Goal: Information Seeking & Learning: Learn about a topic

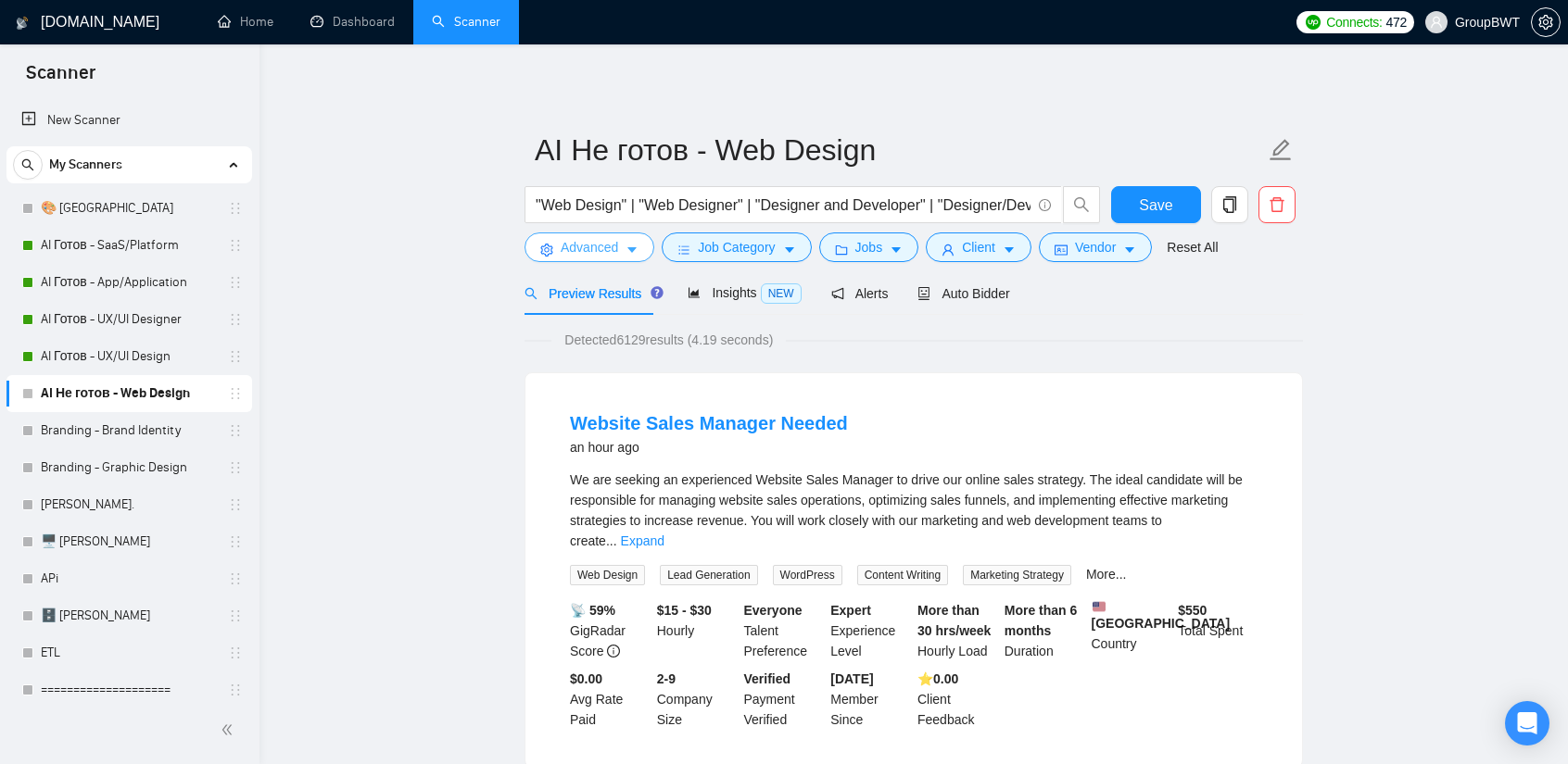
click at [602, 242] on span "Advanced" at bounding box center [588, 247] width 57 height 20
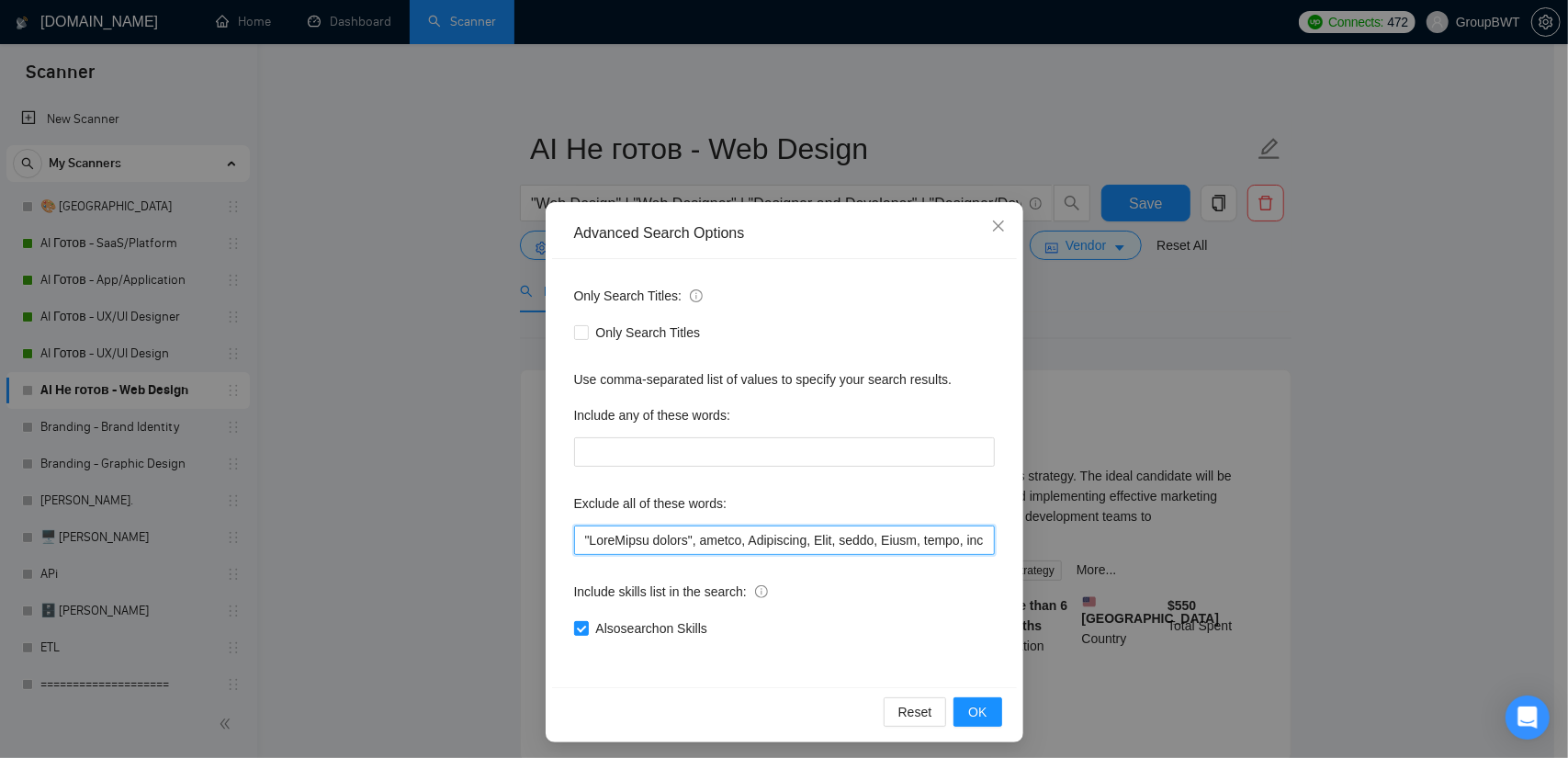
click at [577, 540] on input "text" at bounding box center [784, 540] width 420 height 30
paste input "Vibe Coding"
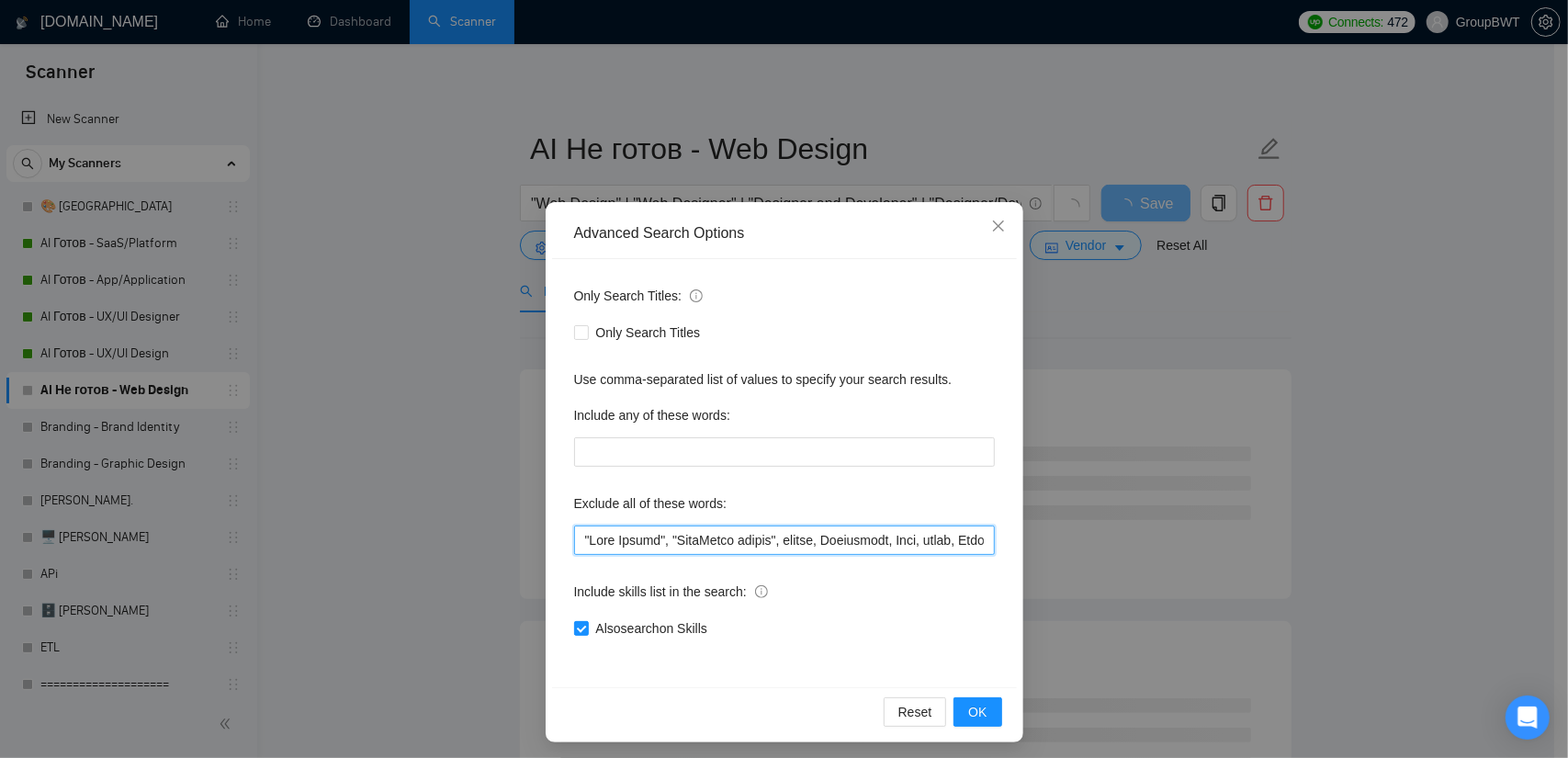
drag, startPoint x: 662, startPoint y: 536, endPoint x: 542, endPoint y: 528, distance: 120.3
click at [546, 528] on div "Advanced Search Options Only Search Titles: Only Search Titles Use comma-separa…" at bounding box center [784, 472] width 478 height 540
type input ""Vibe Coding", "WordPress editor", assist, Assistance, Edit, edits, Issue, solv…"
click at [968, 707] on span "OK" at bounding box center [977, 712] width 18 height 20
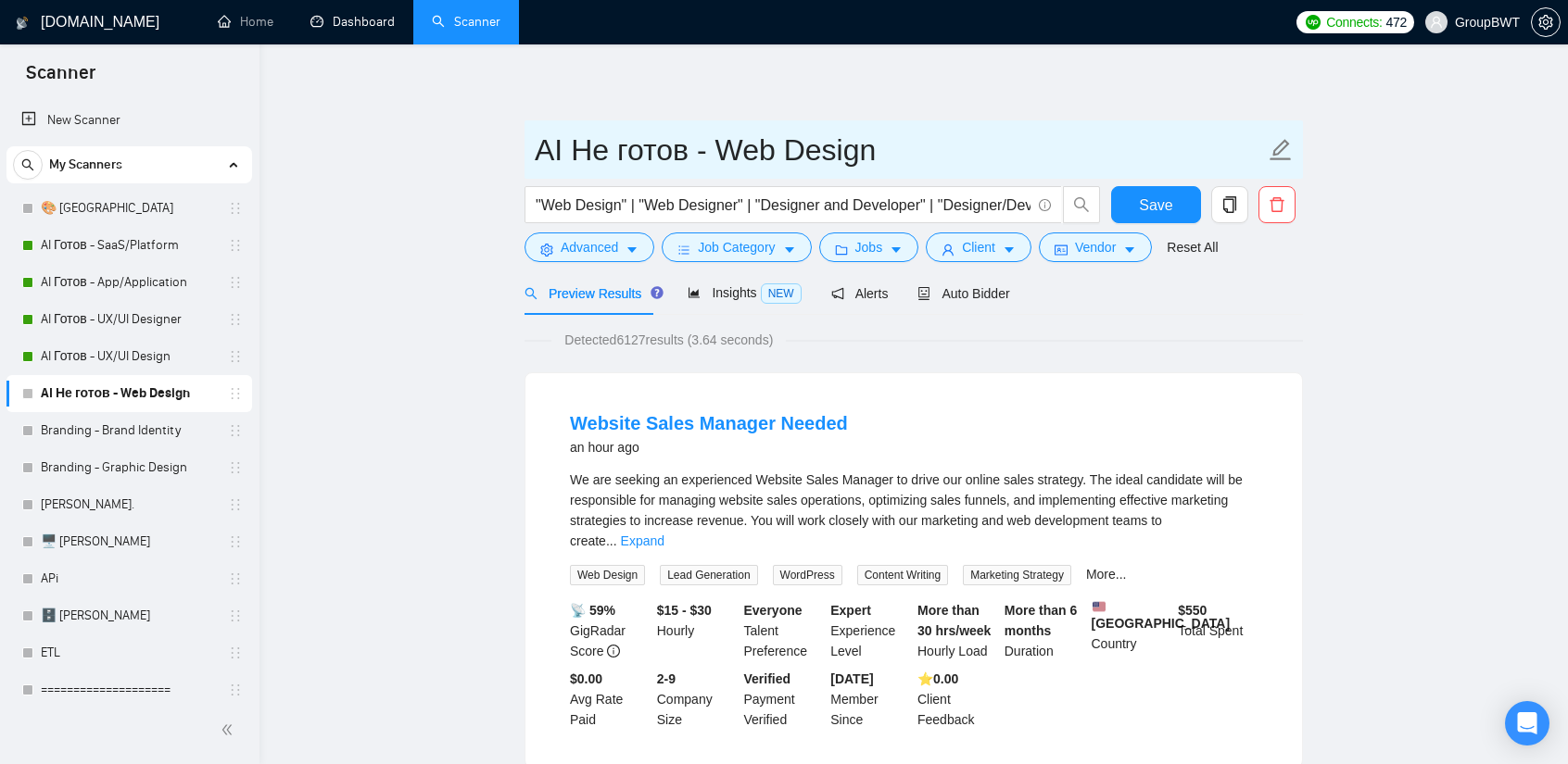
click at [339, 15] on link "Dashboard" at bounding box center [352, 21] width 84 height 15
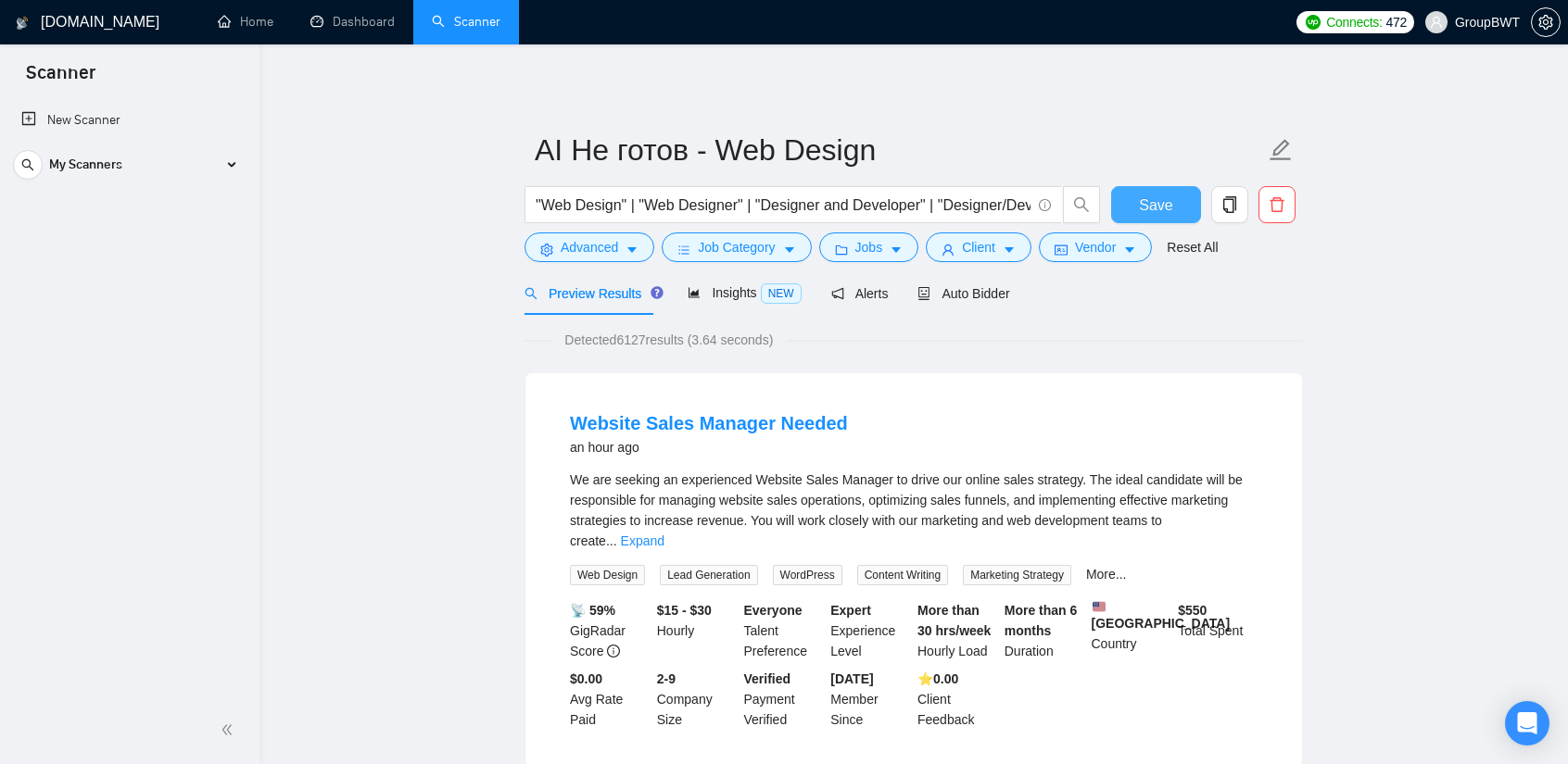
click at [1143, 221] on button "Save" at bounding box center [1155, 205] width 90 height 37
click at [233, 162] on icon at bounding box center [233, 165] width 0 height 10
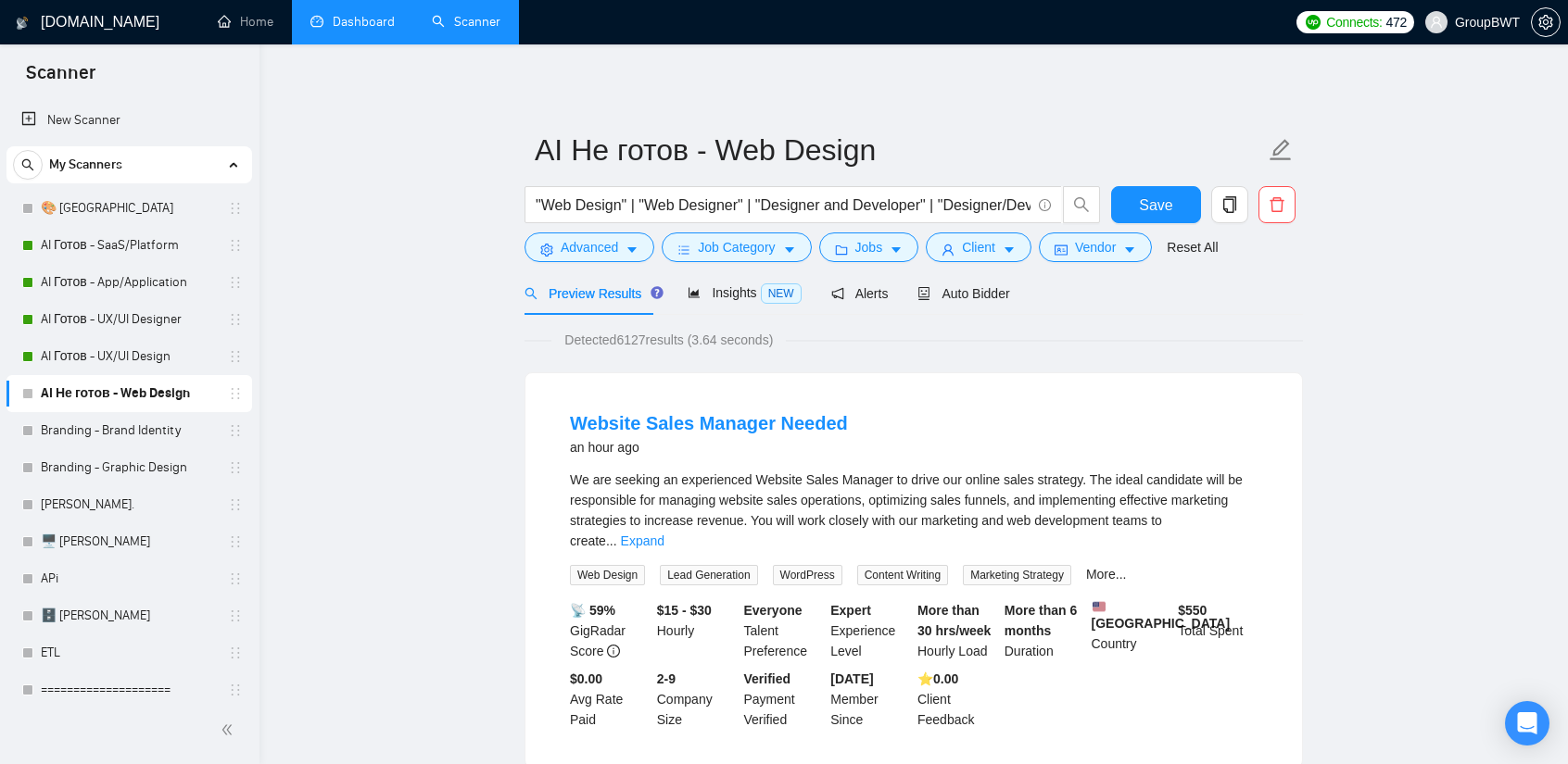
click at [351, 30] on link "Dashboard" at bounding box center [352, 21] width 84 height 15
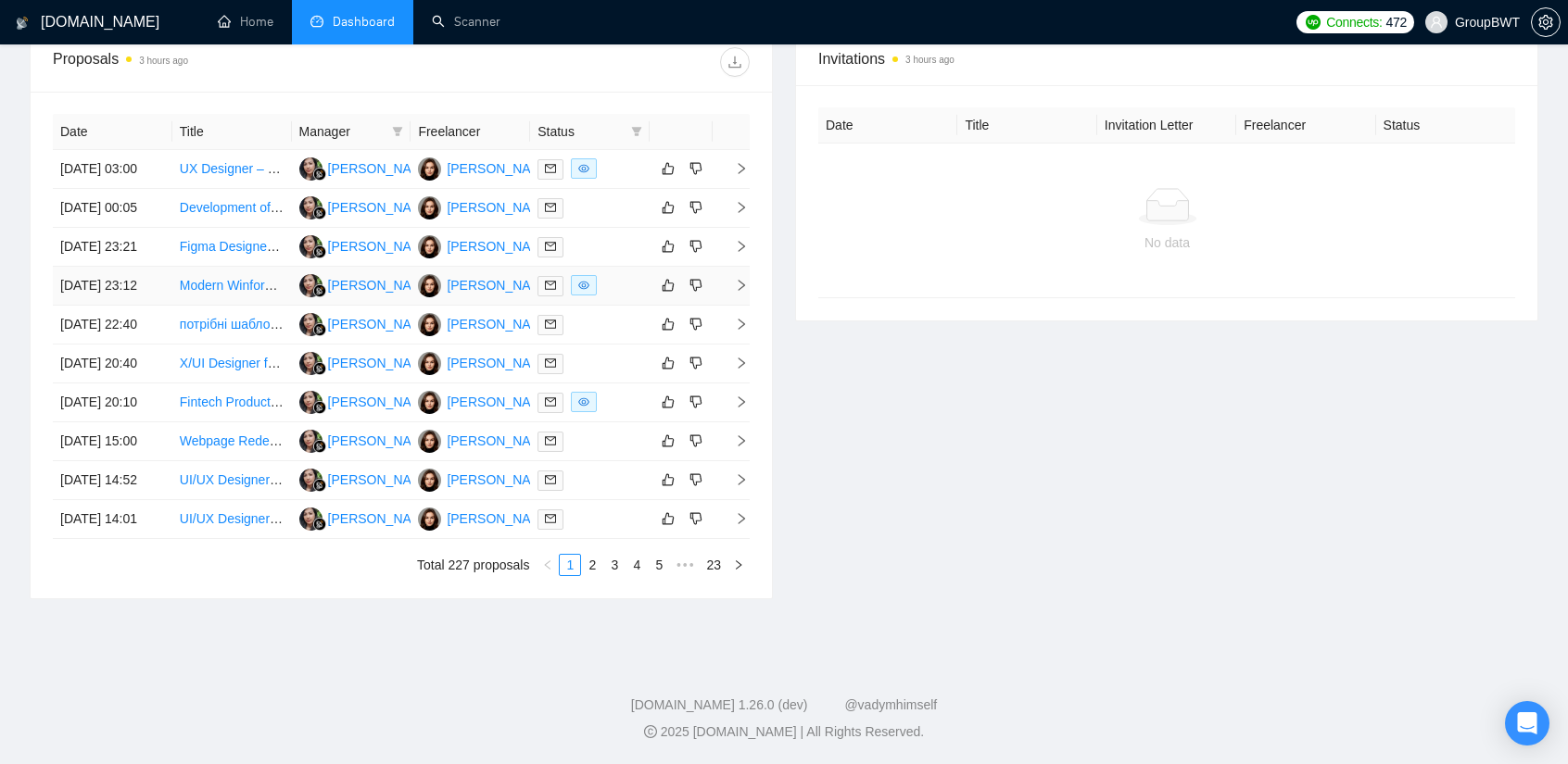
scroll to position [834, 0]
click at [600, 576] on link "2" at bounding box center [591, 564] width 20 height 20
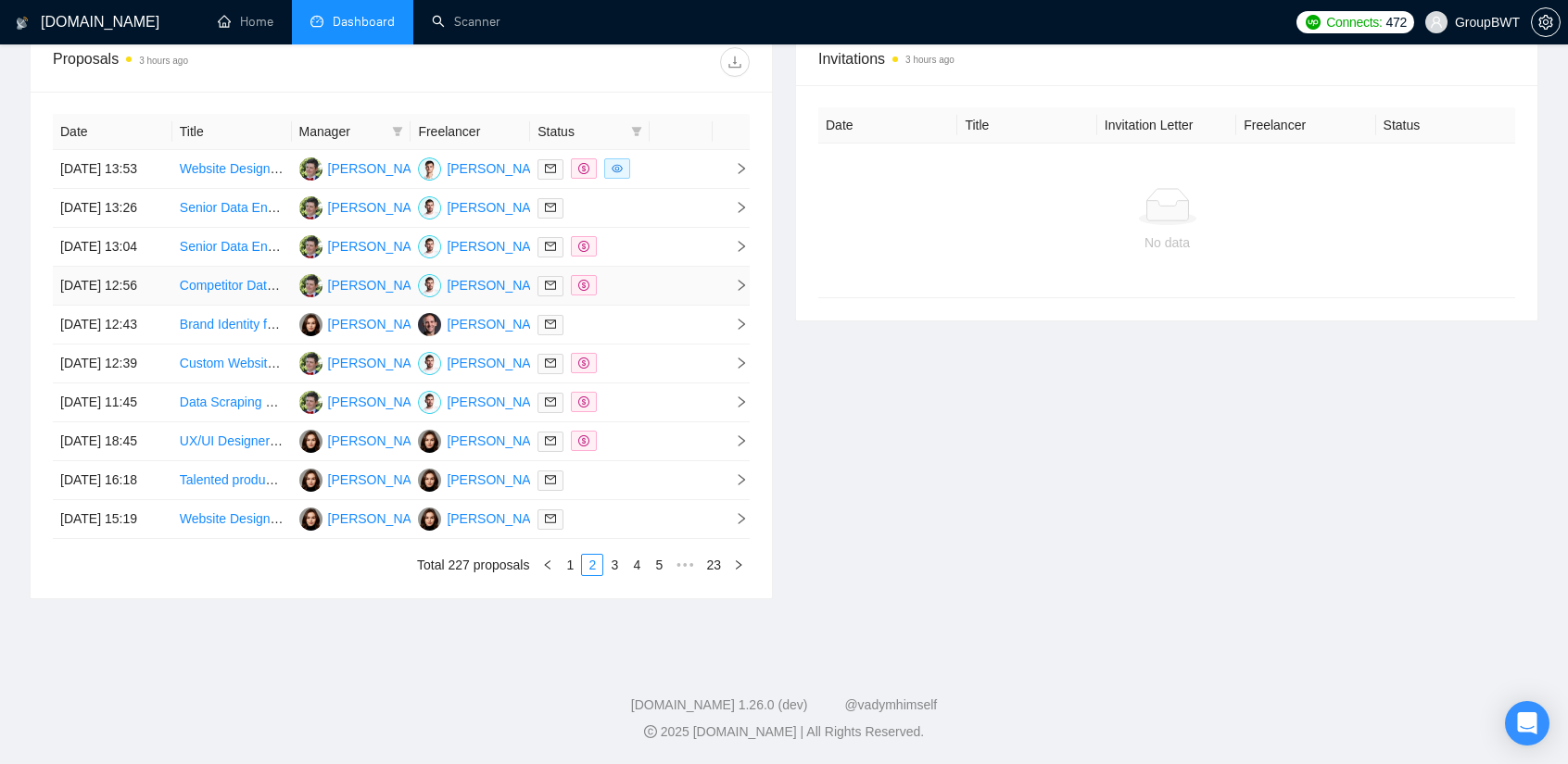
scroll to position [834, 0]
click at [573, 576] on link "1" at bounding box center [569, 564] width 20 height 20
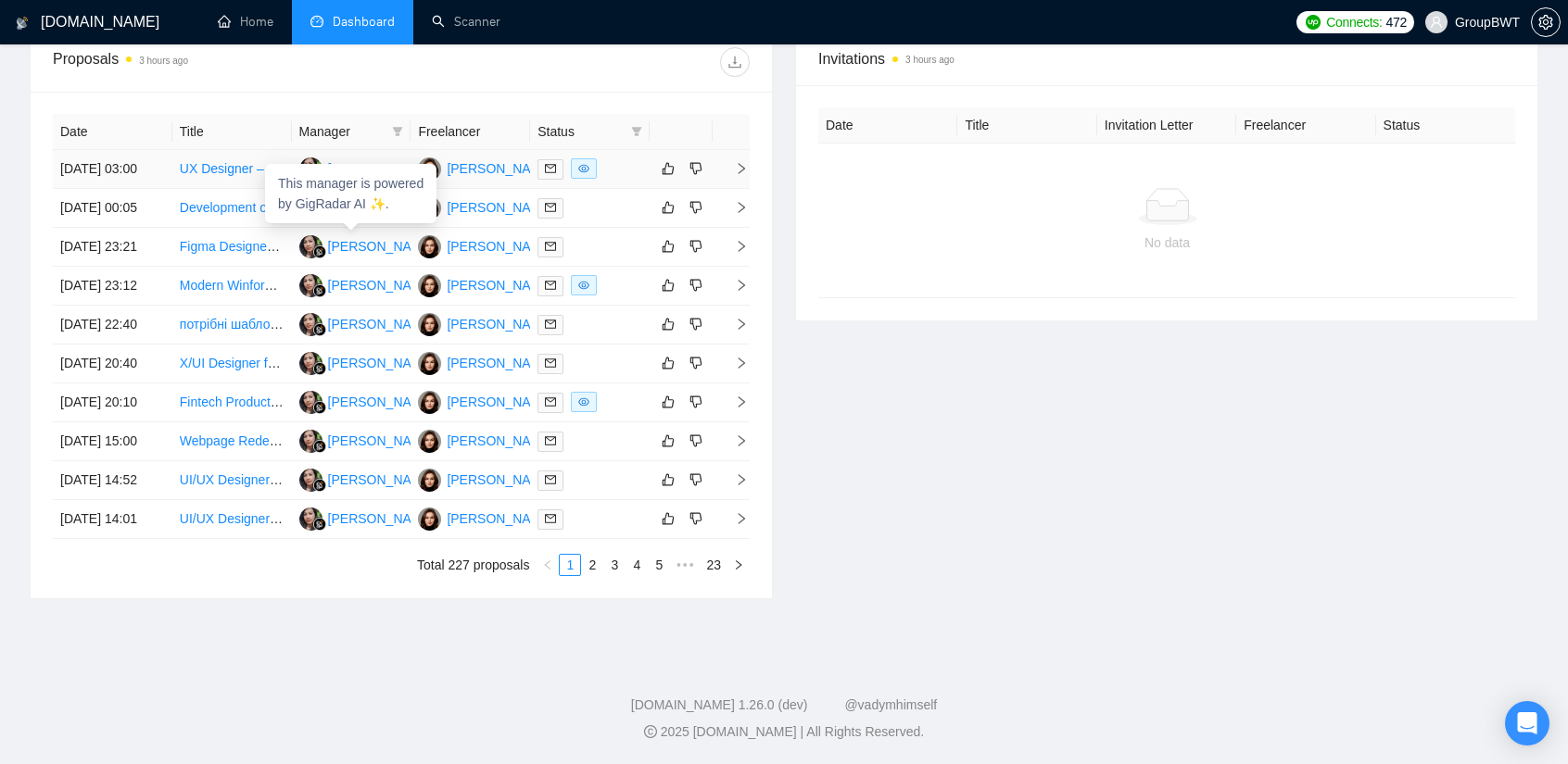
scroll to position [741, 0]
click at [896, 534] on div "Invitations 3 hours ago Date Title Invitation Letter Freelancer Status No data" at bounding box center [1166, 316] width 765 height 568
click at [223, 511] on link "UI/UX Designer & Front-End Developer for Fintech Startup" at bounding box center [348, 518] width 336 height 14
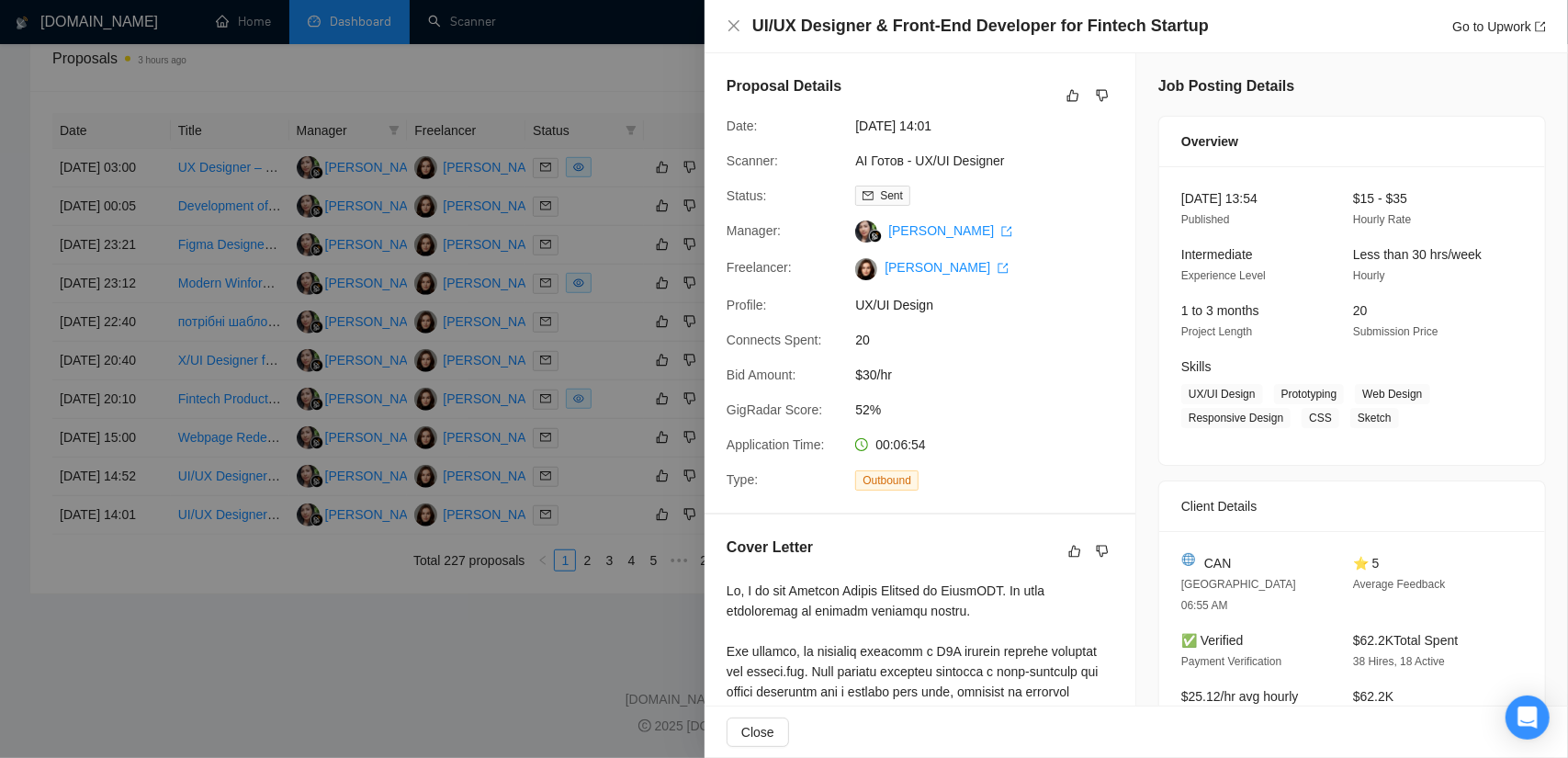
click at [280, 601] on div at bounding box center [784, 379] width 1568 height 758
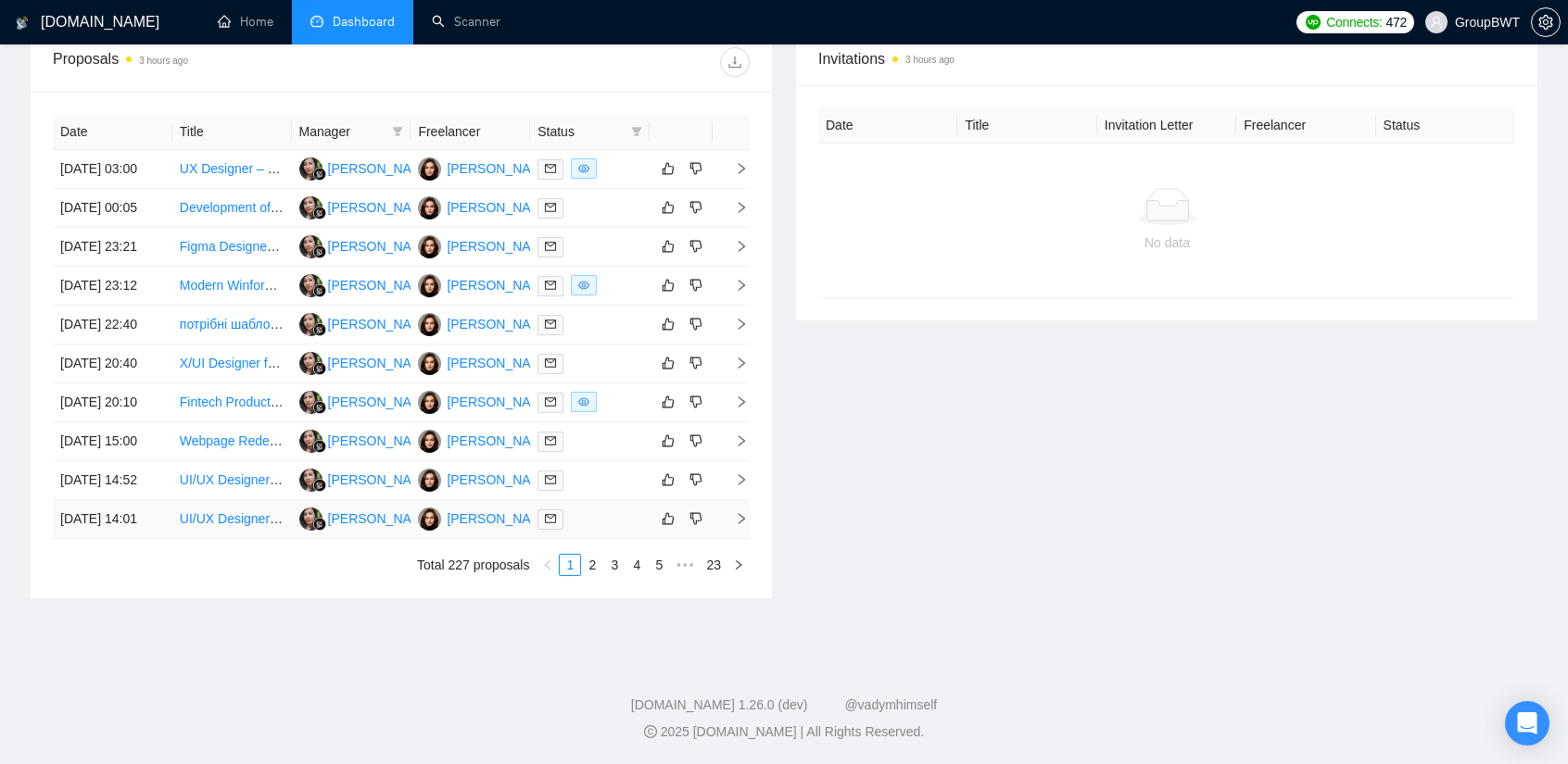
click at [241, 512] on link "UI/UX Designer & Front-End Developer for Fintech Startup" at bounding box center [348, 518] width 336 height 14
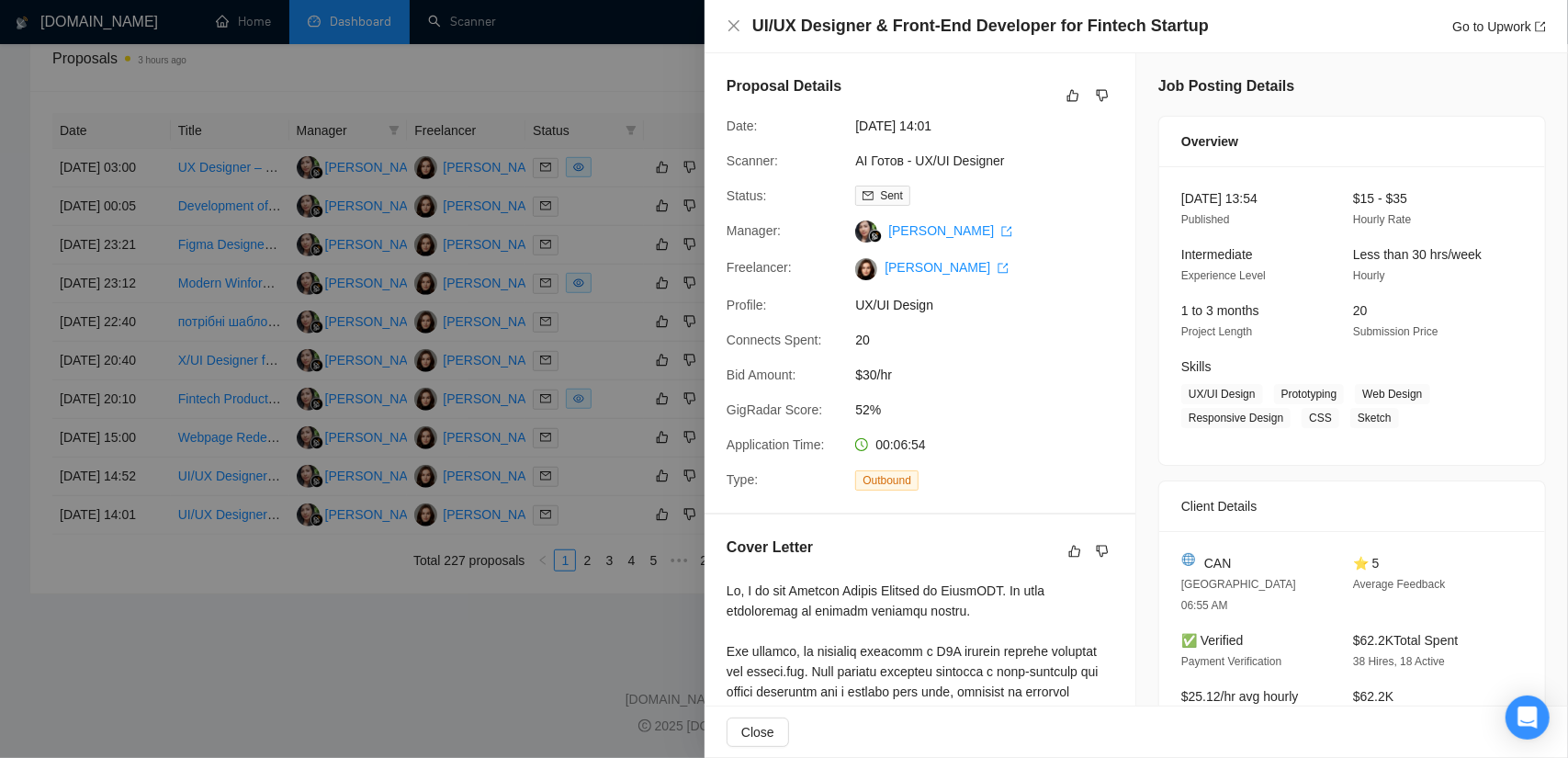
click at [502, 724] on div at bounding box center [784, 379] width 1568 height 758
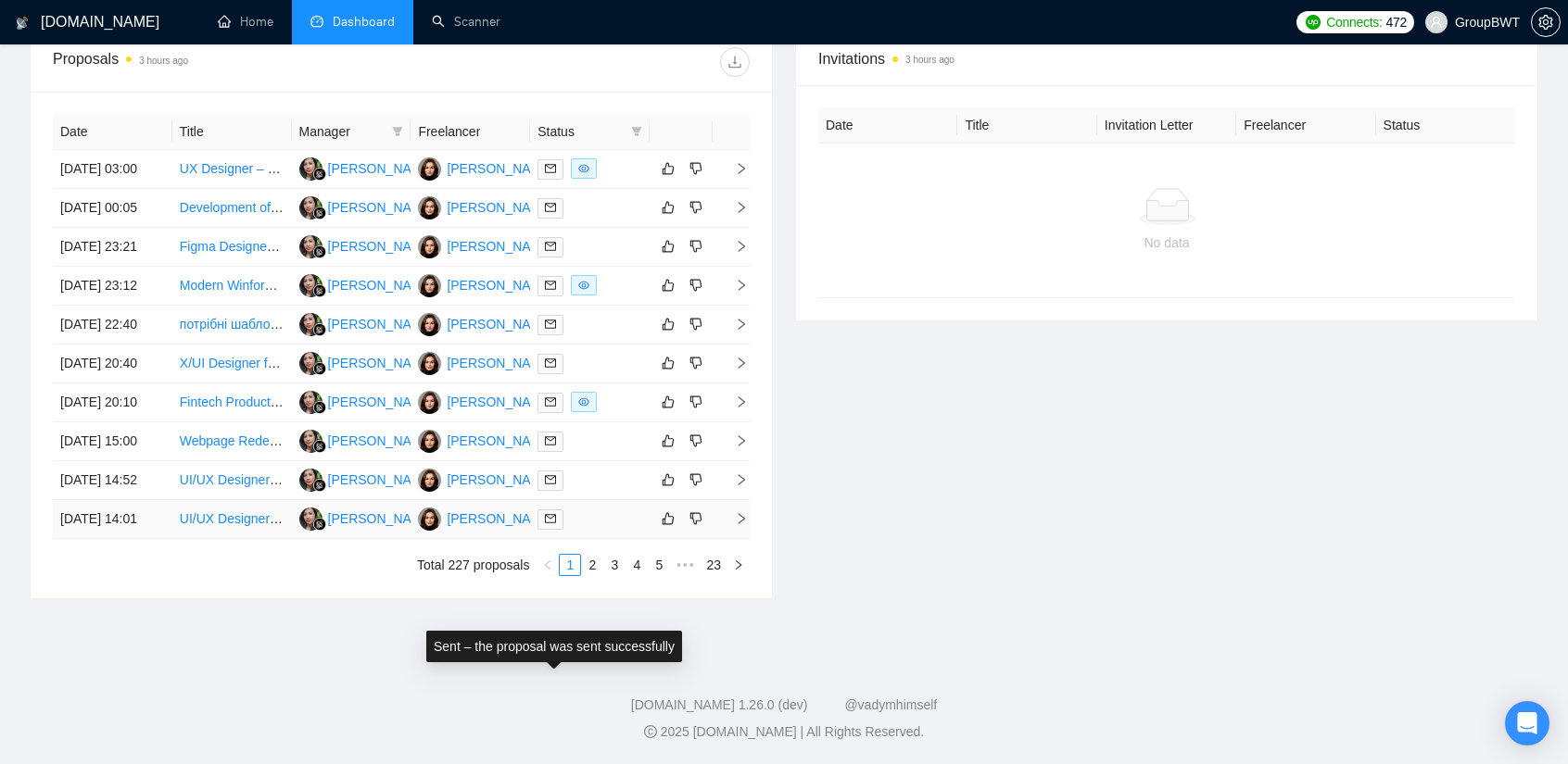
click at [545, 513] on icon "mail" at bounding box center [551, 519] width 12 height 12
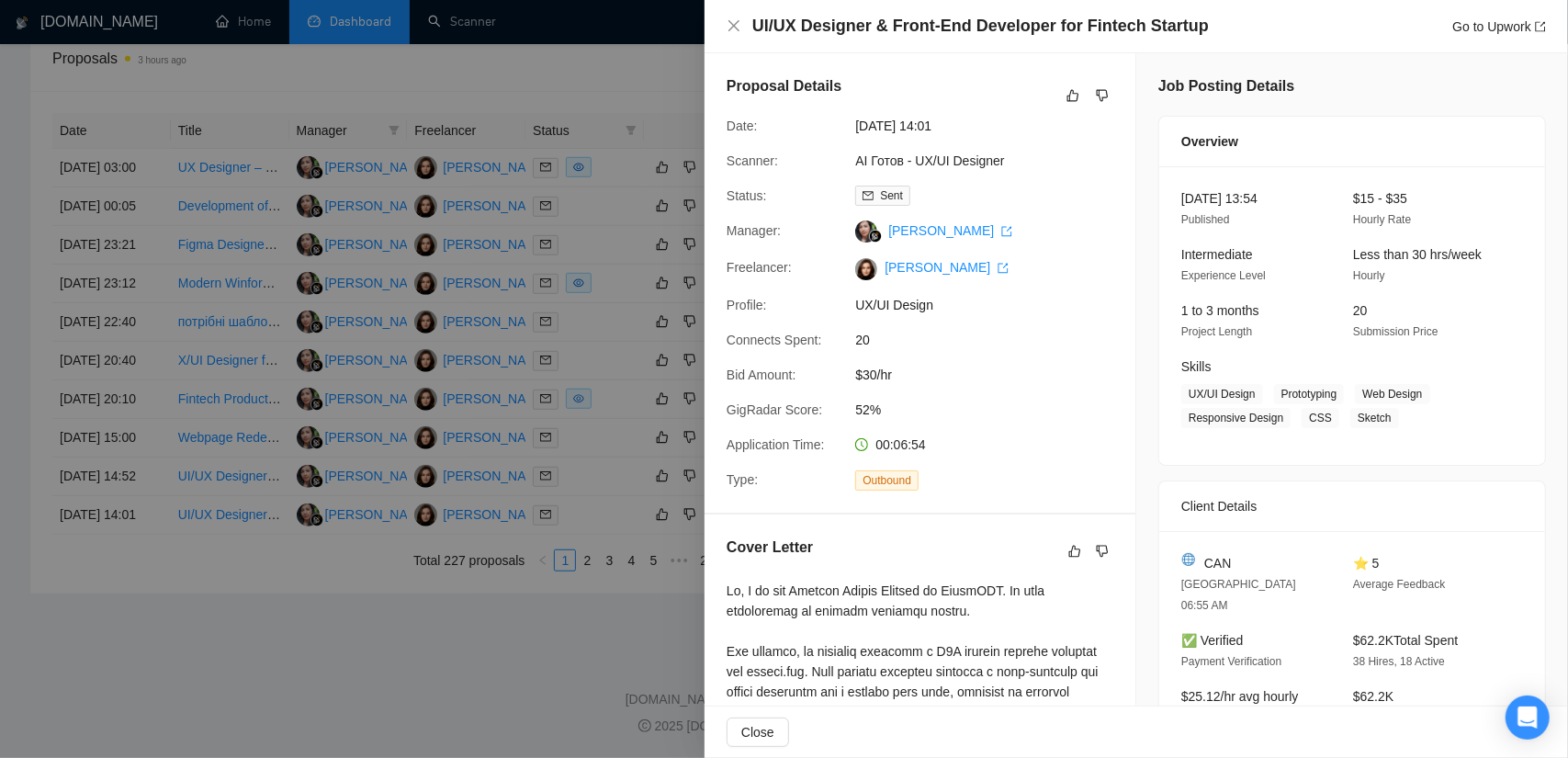
click at [513, 606] on div at bounding box center [784, 379] width 1568 height 758
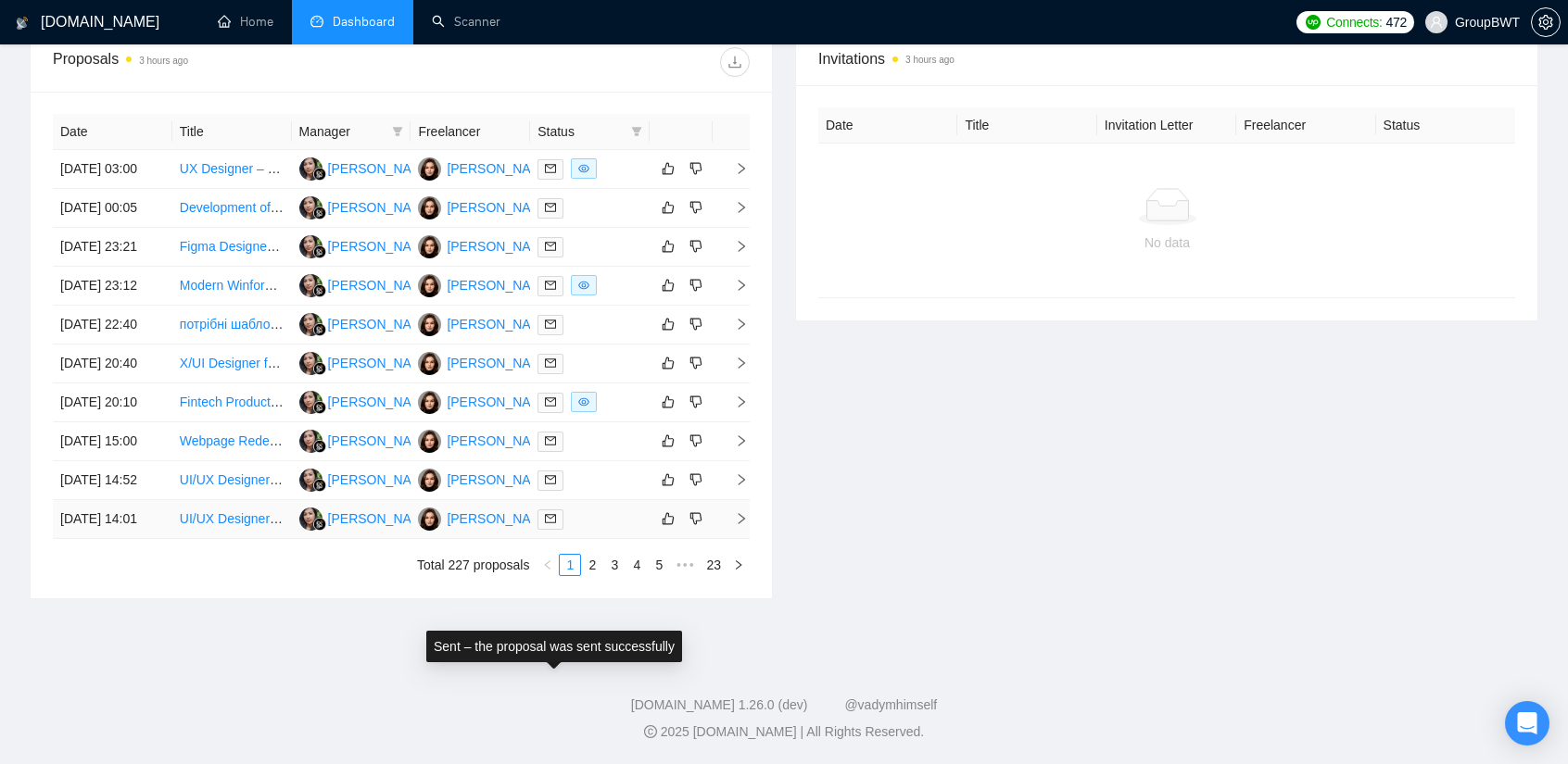
click at [549, 518] on span at bounding box center [550, 519] width 26 height 20
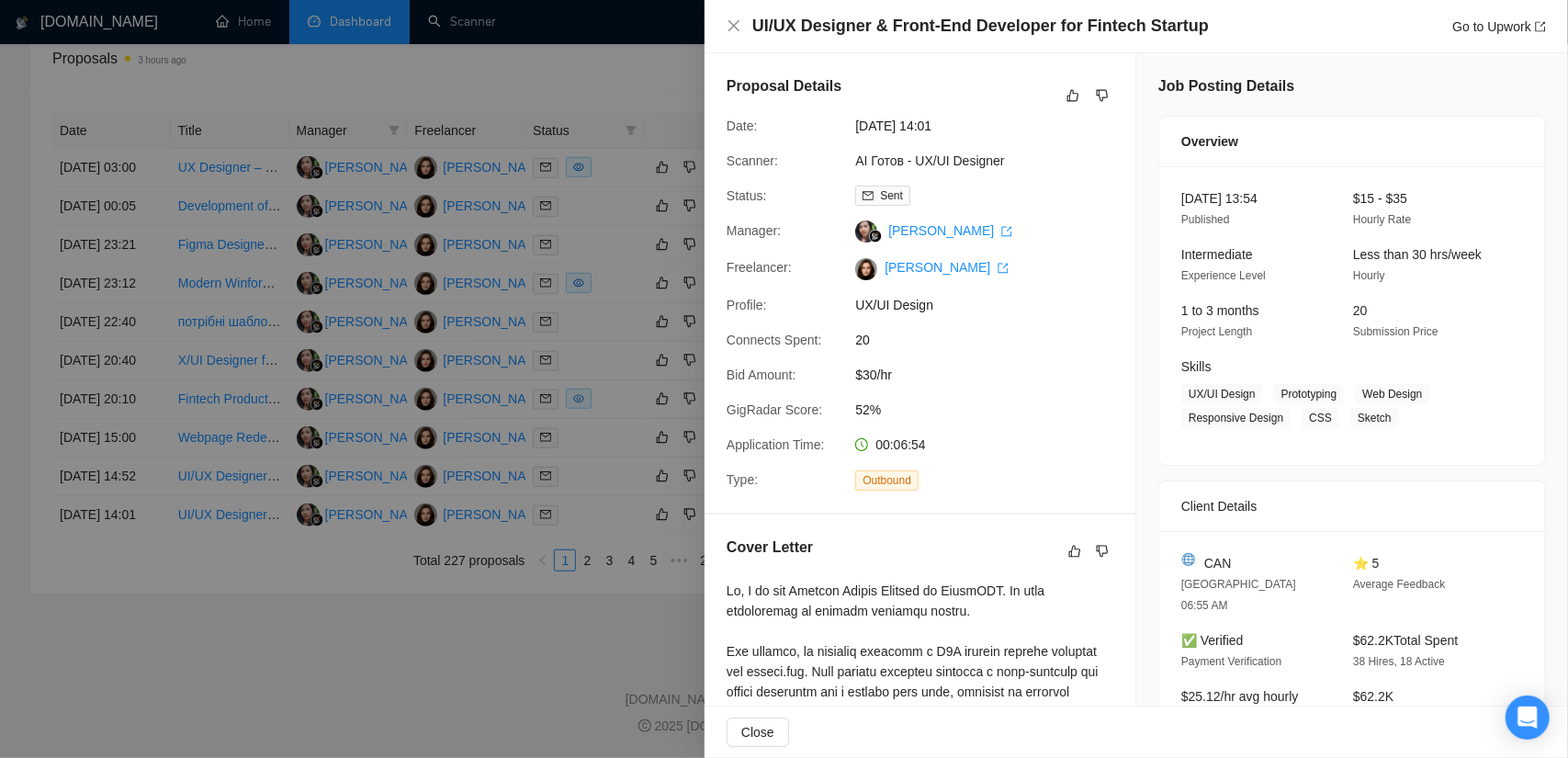
click at [256, 602] on div at bounding box center [784, 379] width 1568 height 758
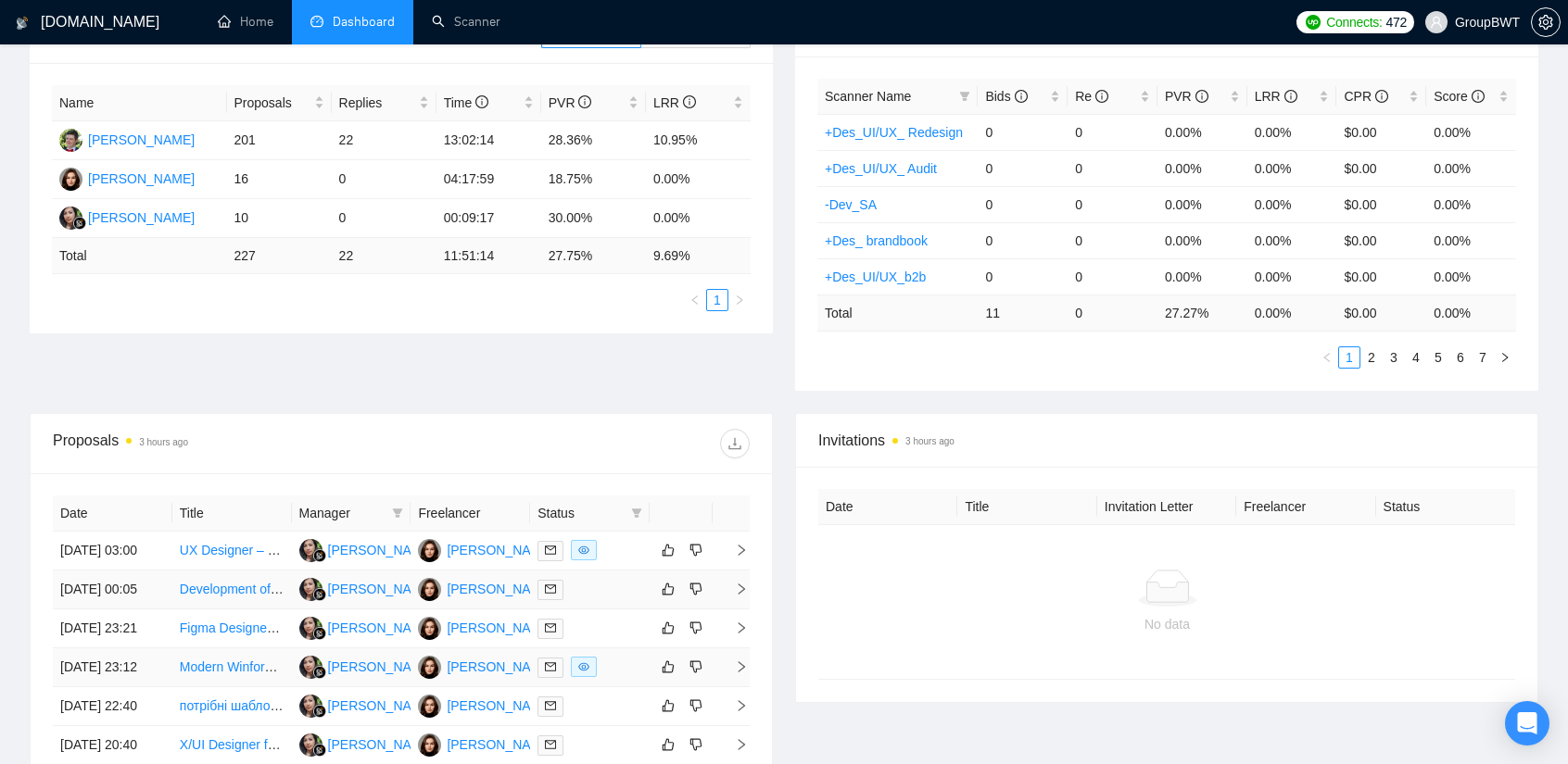
scroll to position [317, 0]
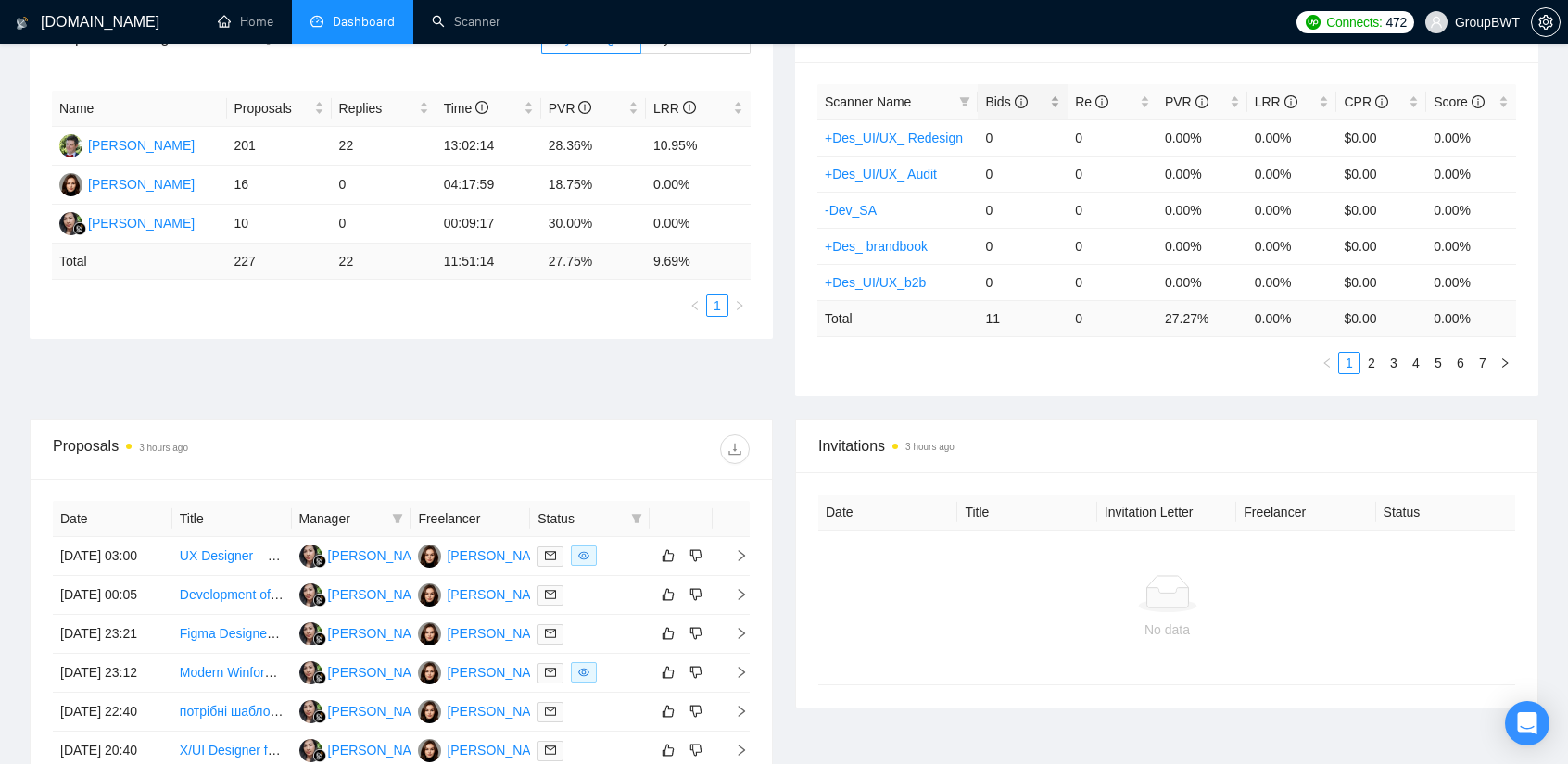
click at [987, 108] on span "Bids" at bounding box center [1005, 101] width 42 height 14
click at [1005, 98] on span "Bids" at bounding box center [1005, 101] width 42 height 14
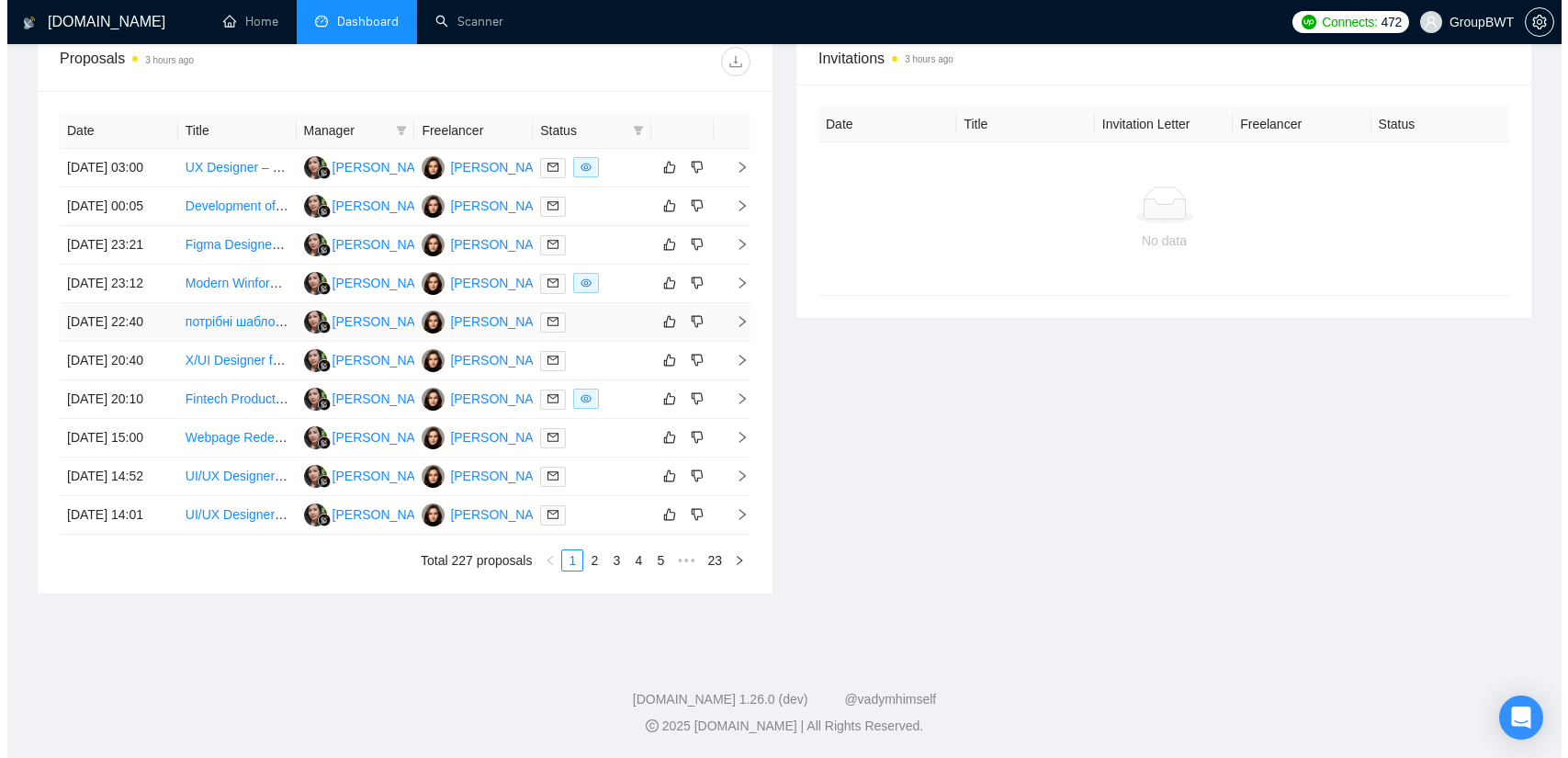
scroll to position [865, 0]
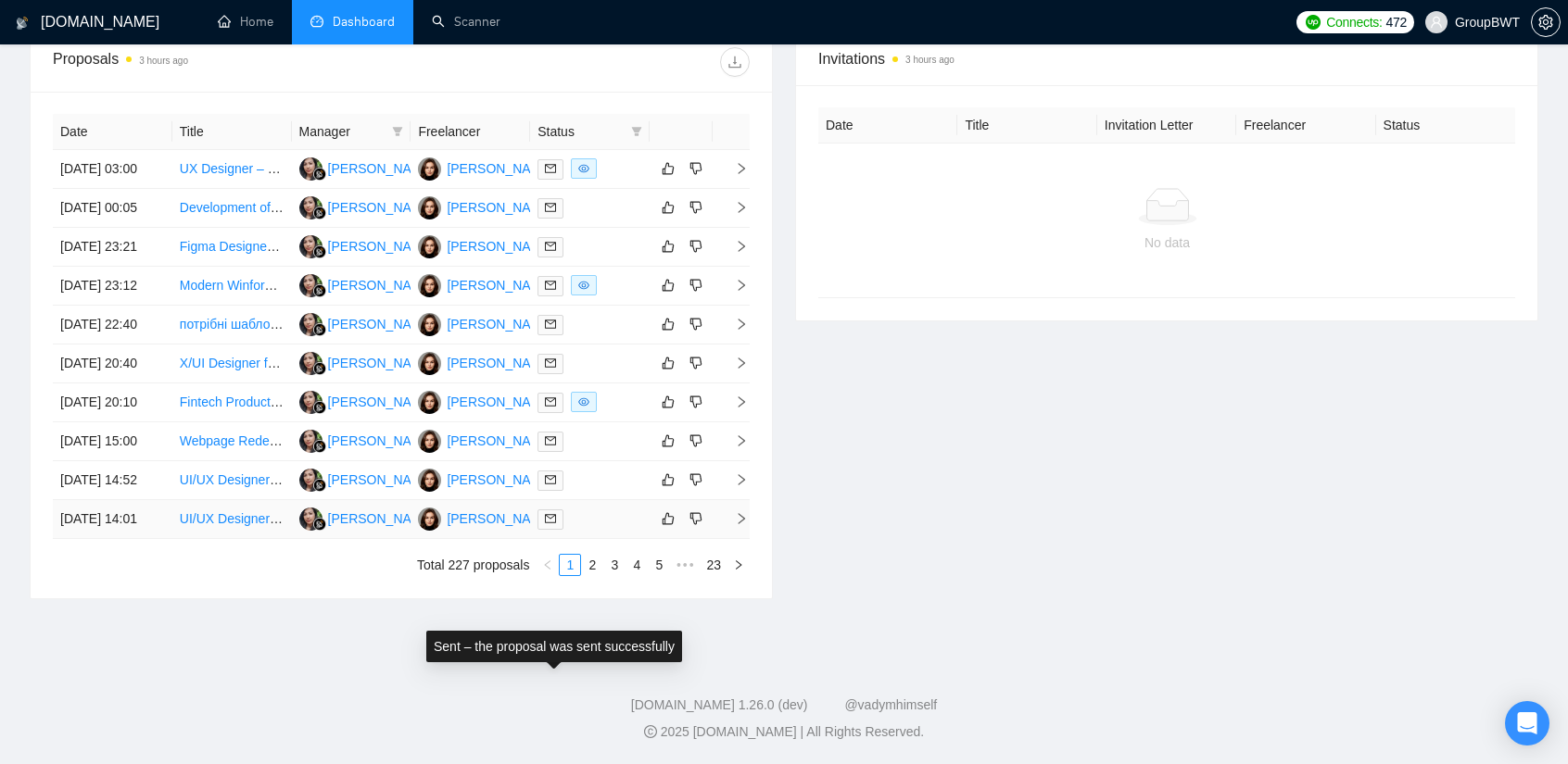
click at [556, 517] on icon "mail" at bounding box center [551, 519] width 12 height 12
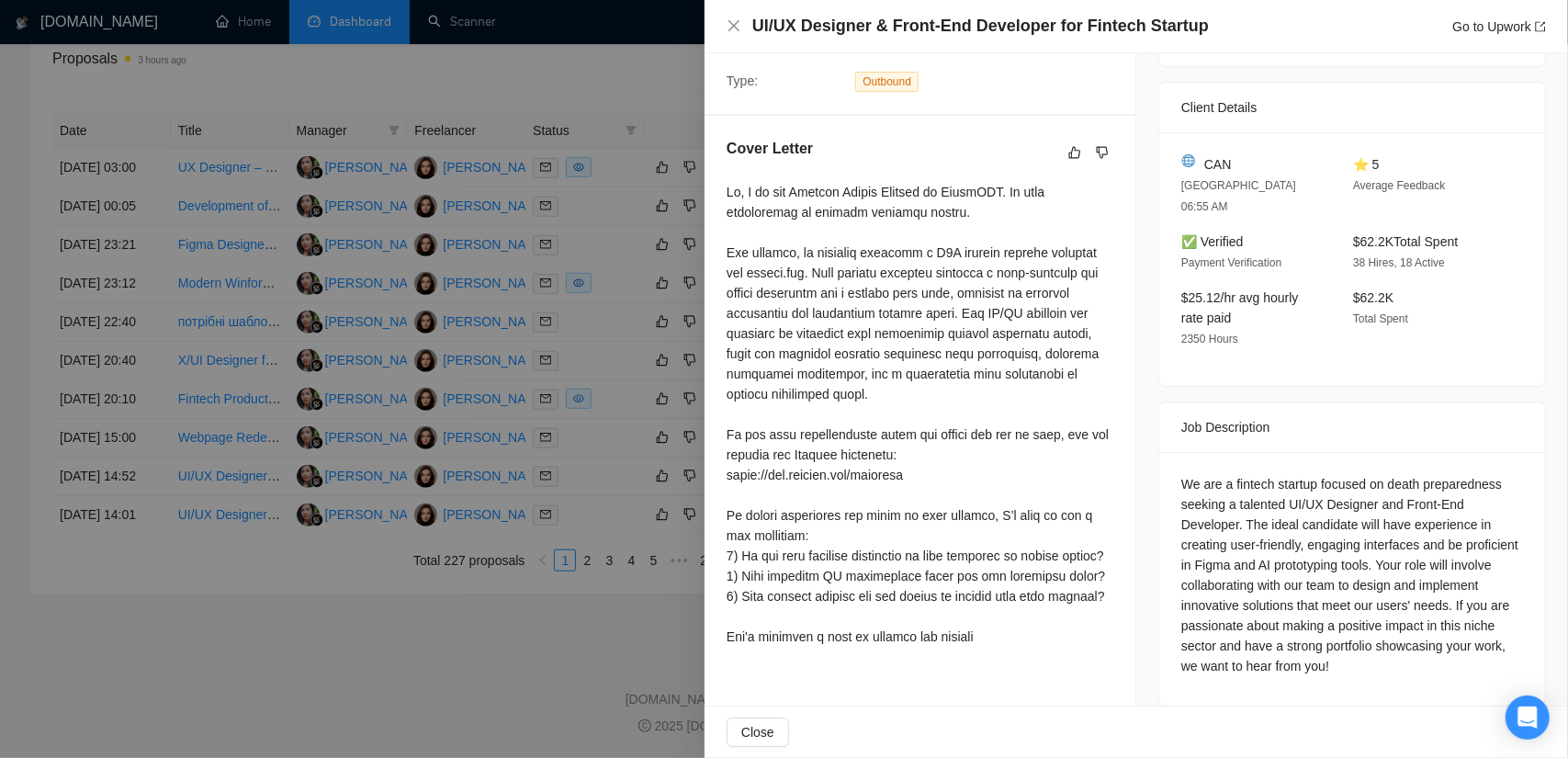
scroll to position [409, 0]
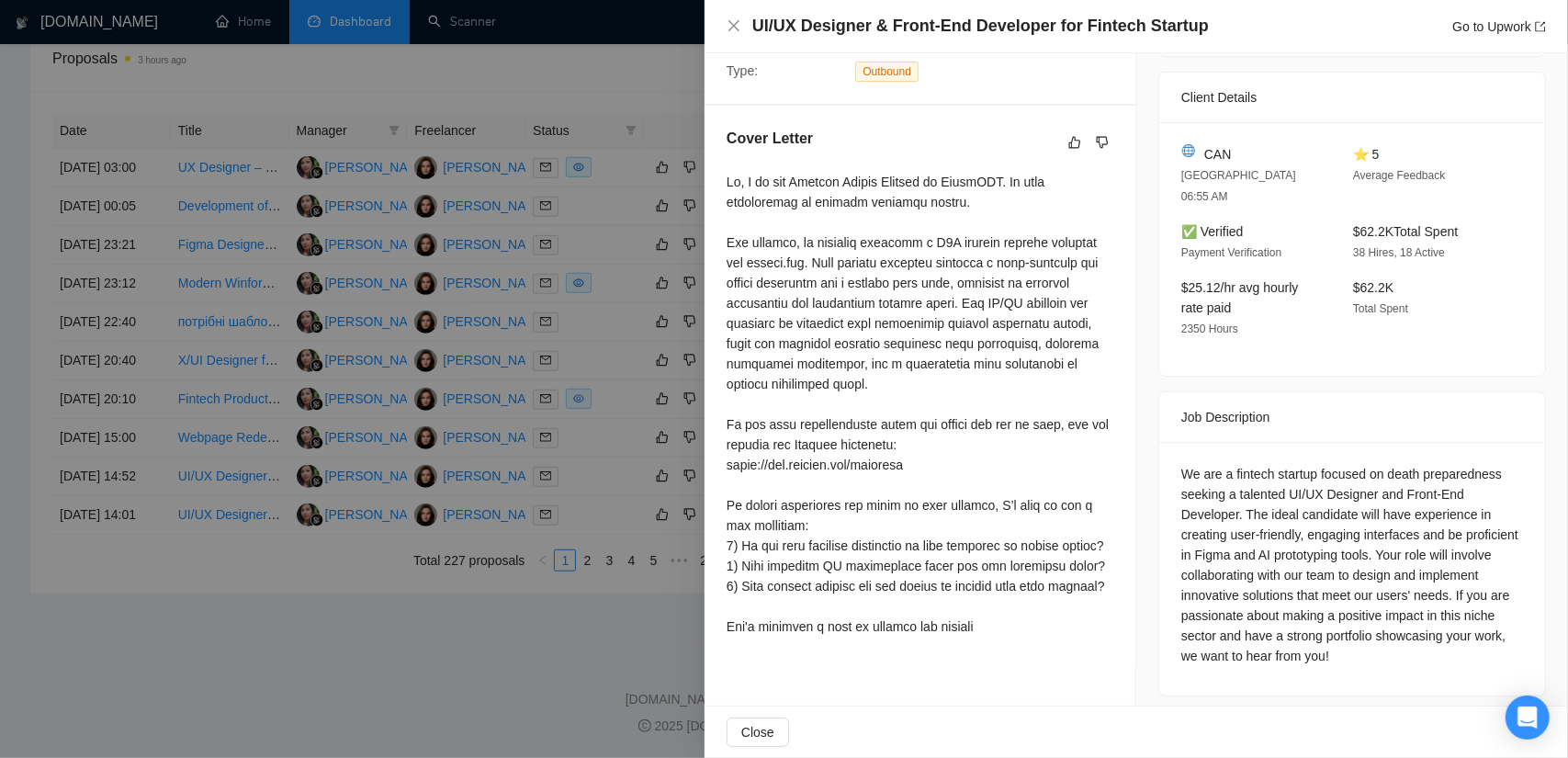
click at [531, 663] on div at bounding box center [784, 379] width 1568 height 758
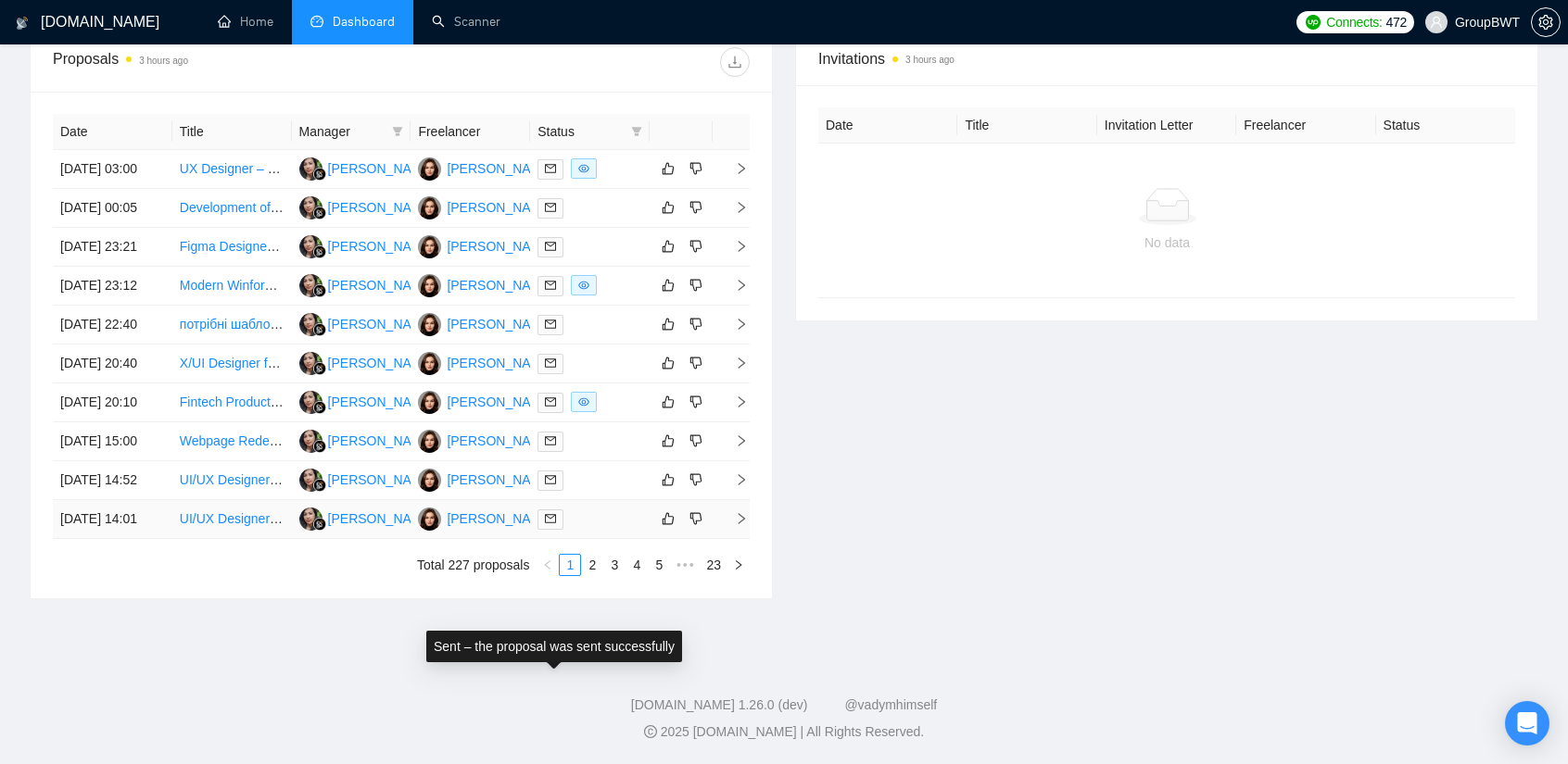
click at [548, 518] on span at bounding box center [550, 519] width 26 height 20
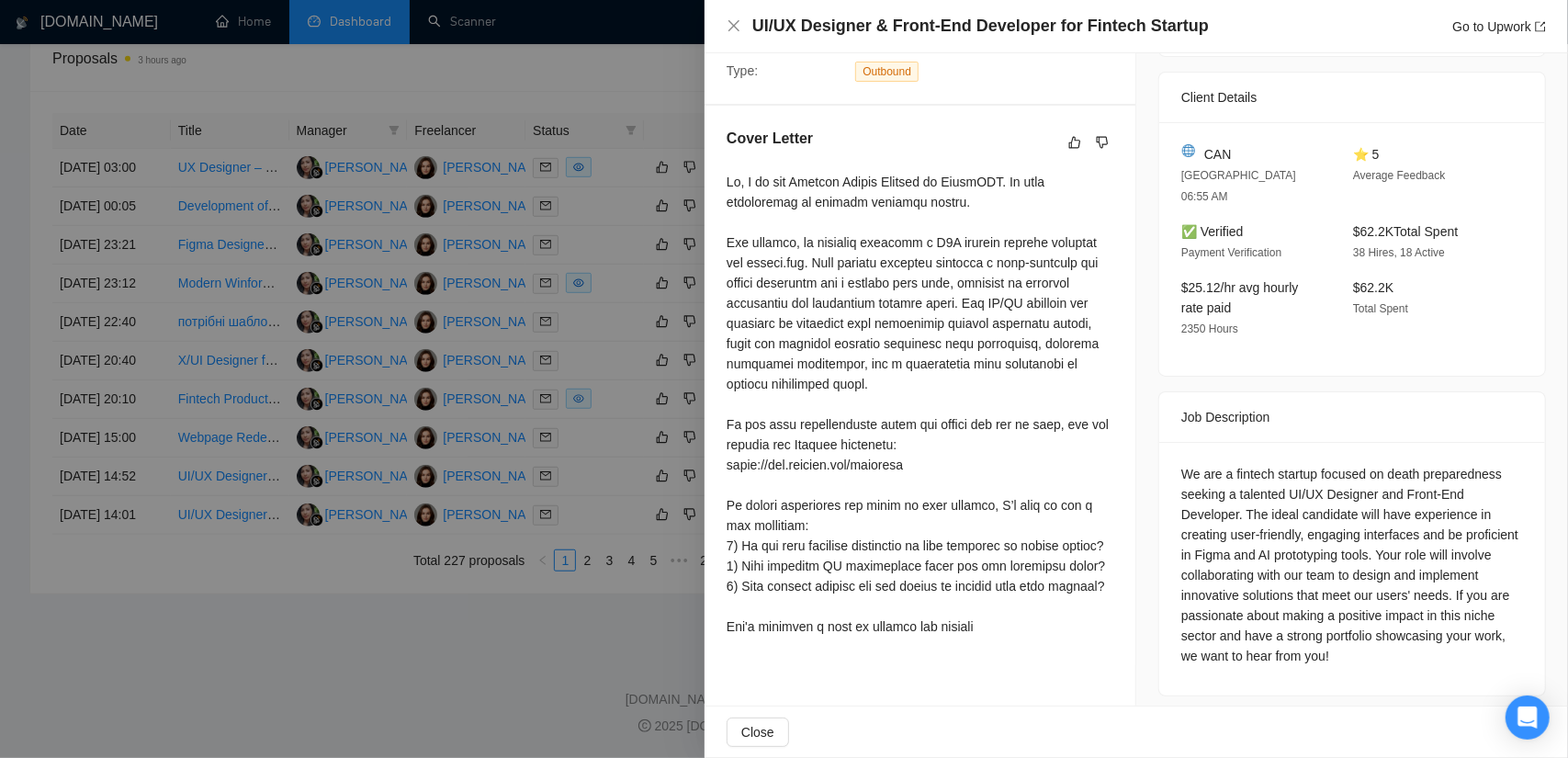
drag, startPoint x: 399, startPoint y: 606, endPoint x: 419, endPoint y: 617, distance: 22.8
click at [399, 607] on div at bounding box center [784, 379] width 1568 height 758
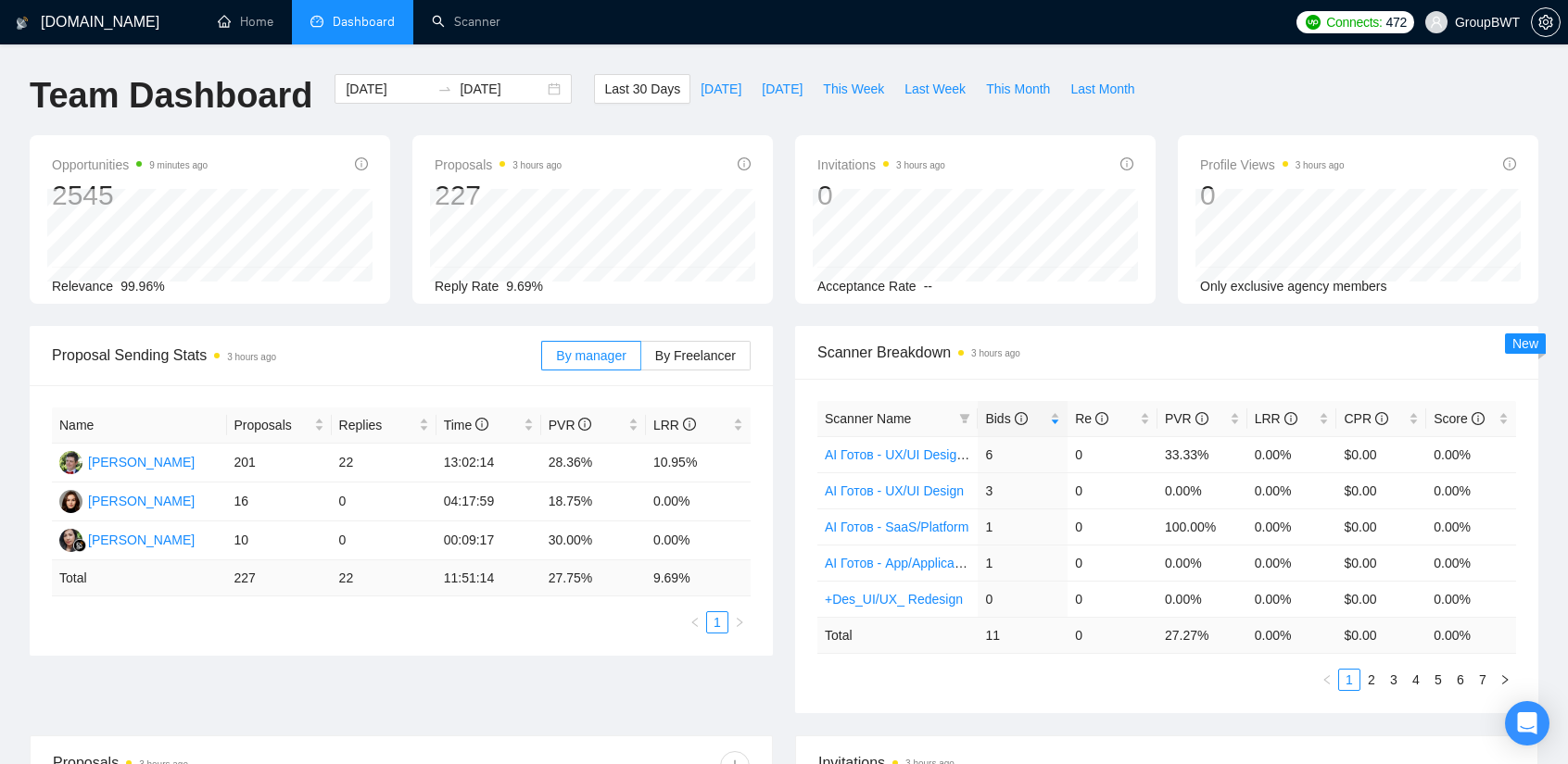
scroll to position [0, 0]
click at [493, 29] on link "Scanner" at bounding box center [466, 21] width 69 height 15
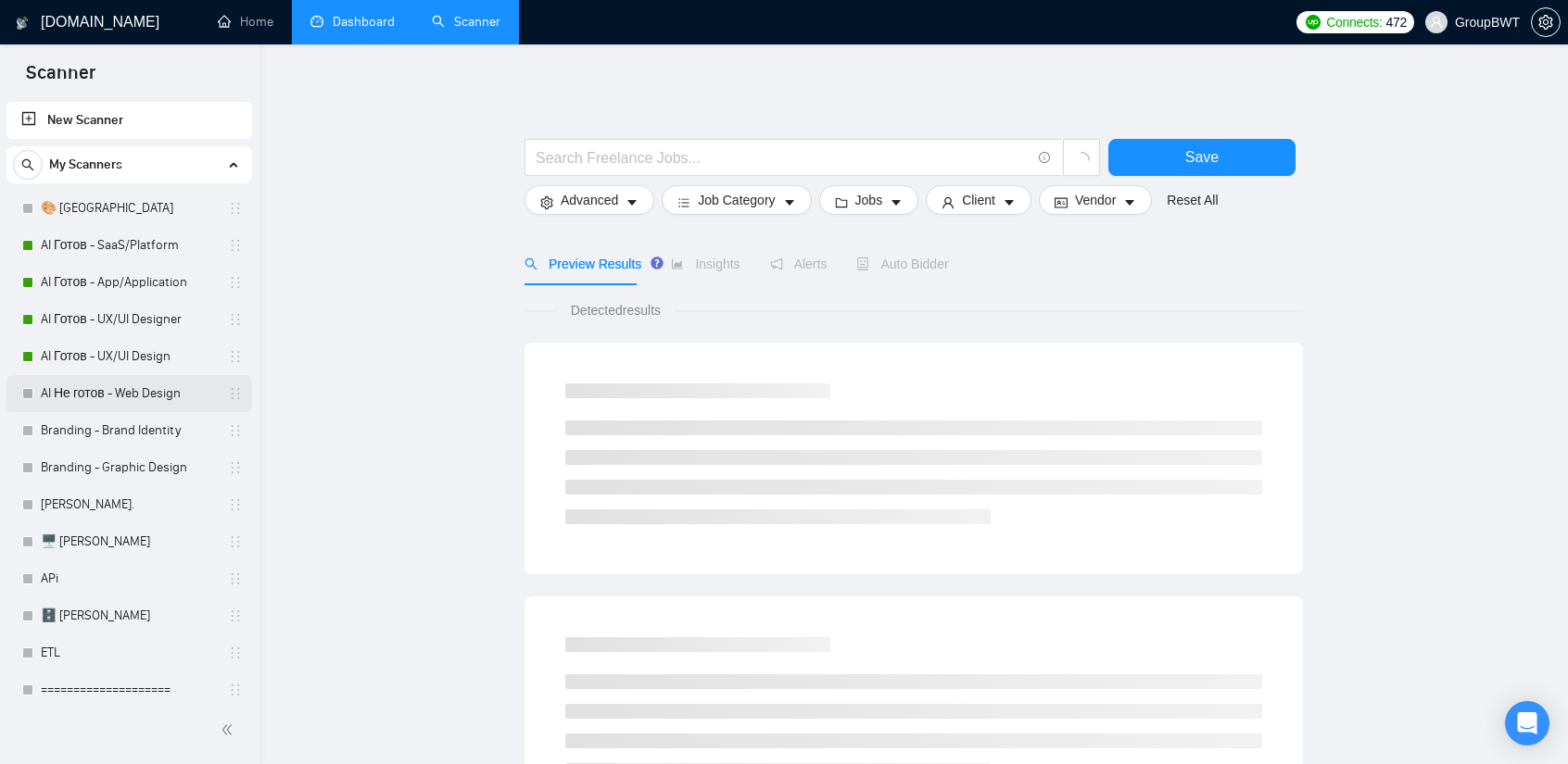
click at [143, 396] on link "AI Не готов - Web Design" at bounding box center [128, 393] width 176 height 37
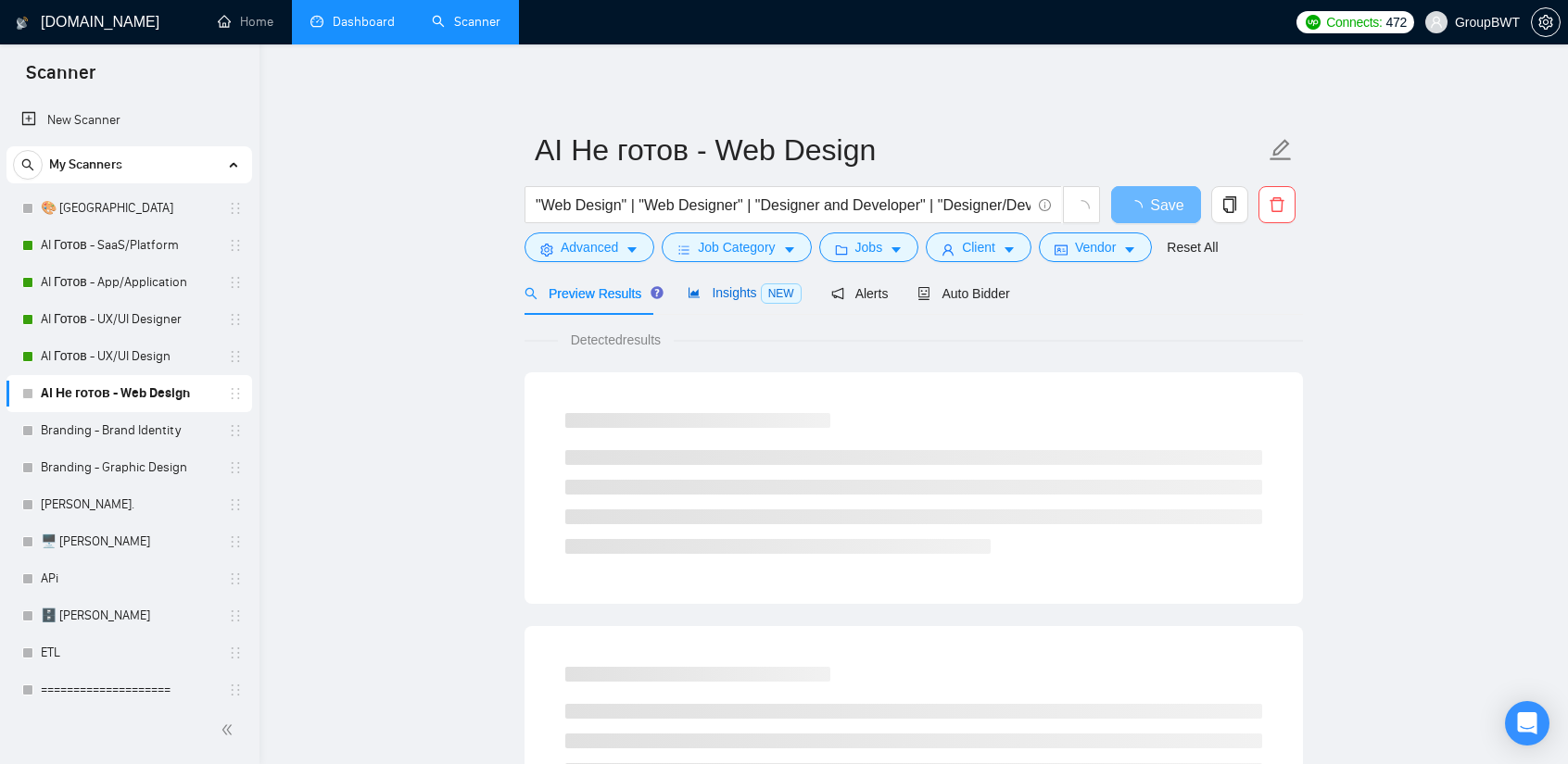
click at [722, 283] on div "Insights NEW" at bounding box center [744, 294] width 113 height 21
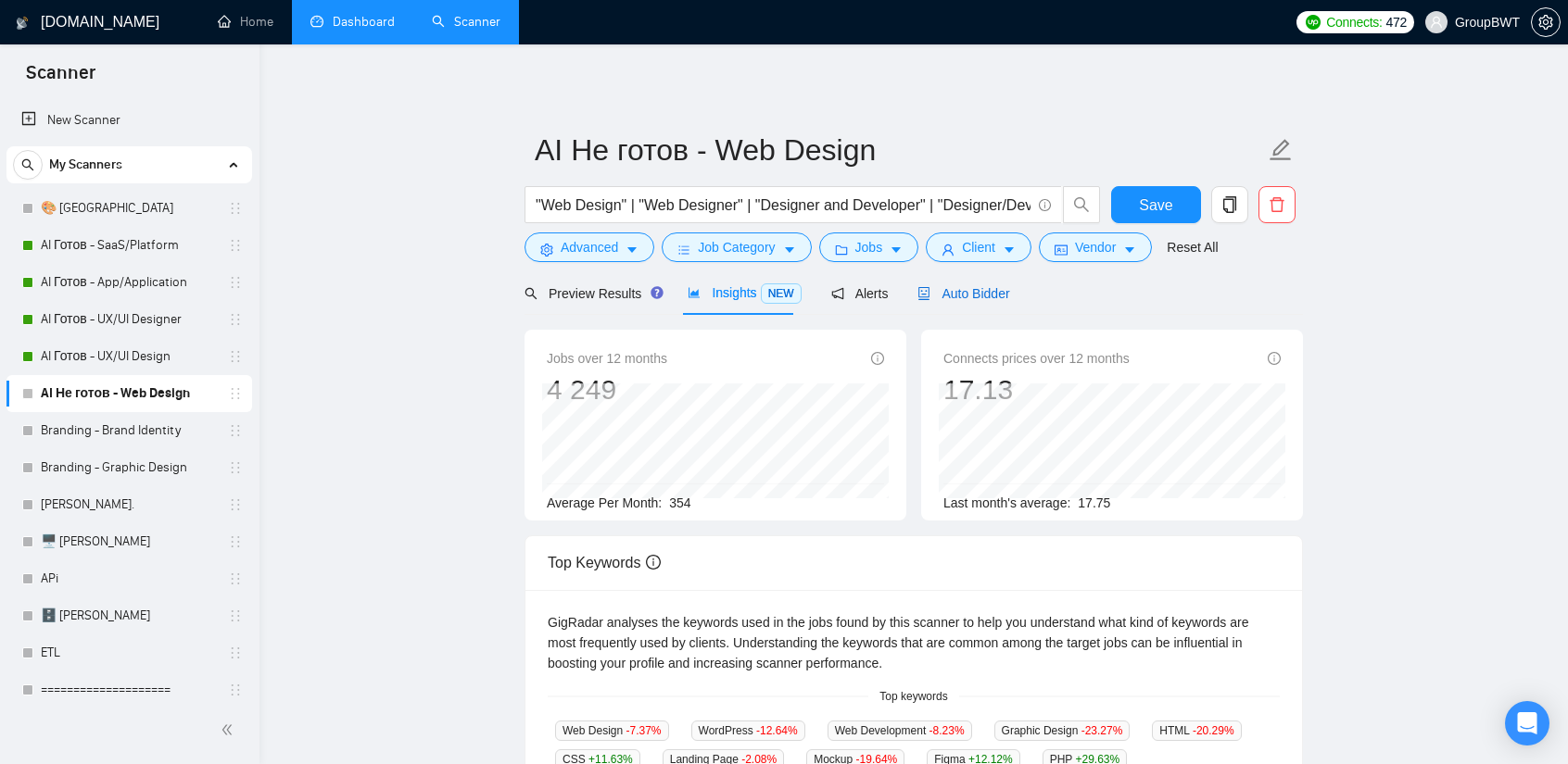
click at [948, 300] on span "Auto Bidder" at bounding box center [962, 293] width 92 height 14
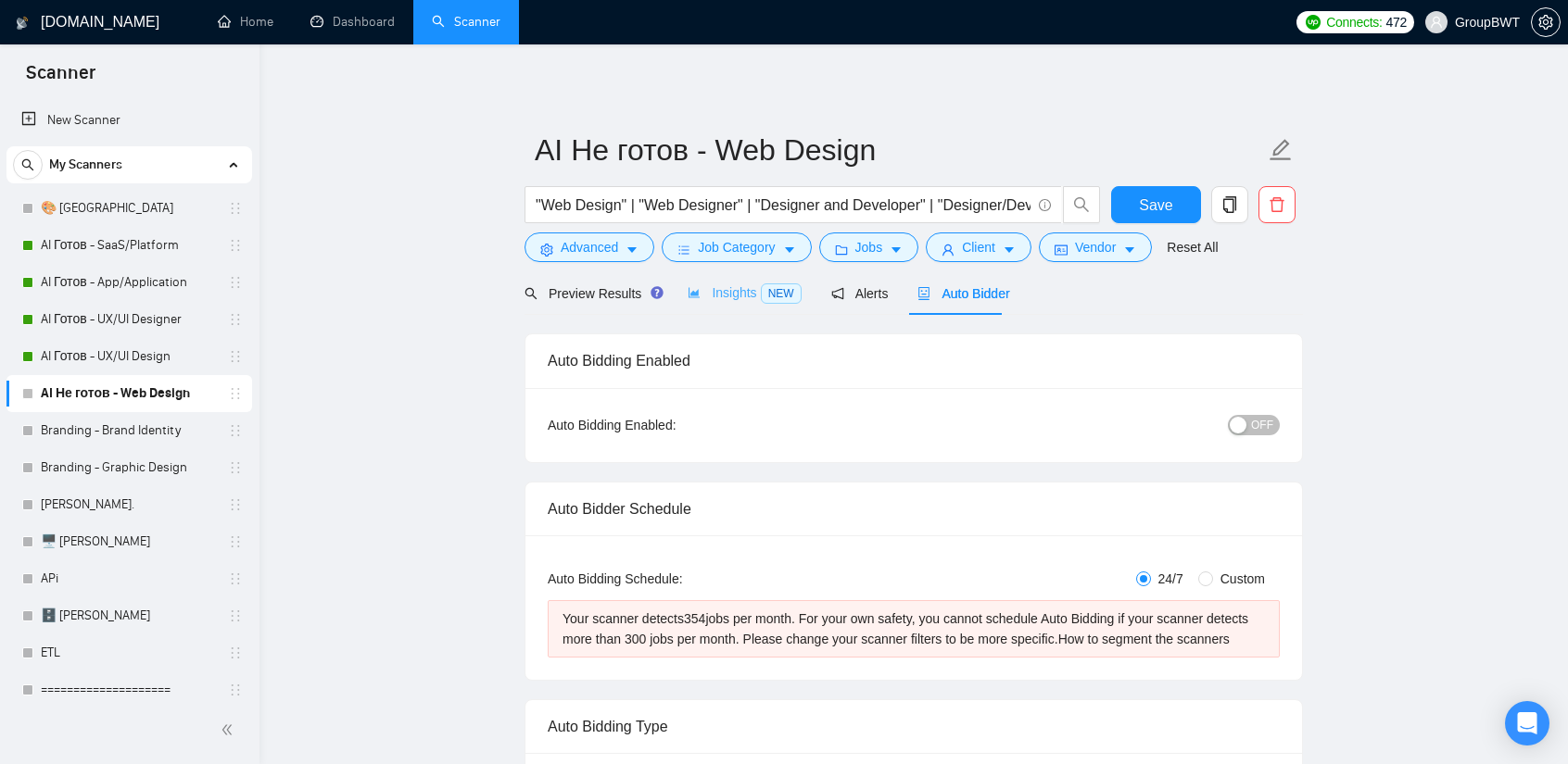
click at [724, 307] on div "Insights NEW" at bounding box center [744, 293] width 113 height 43
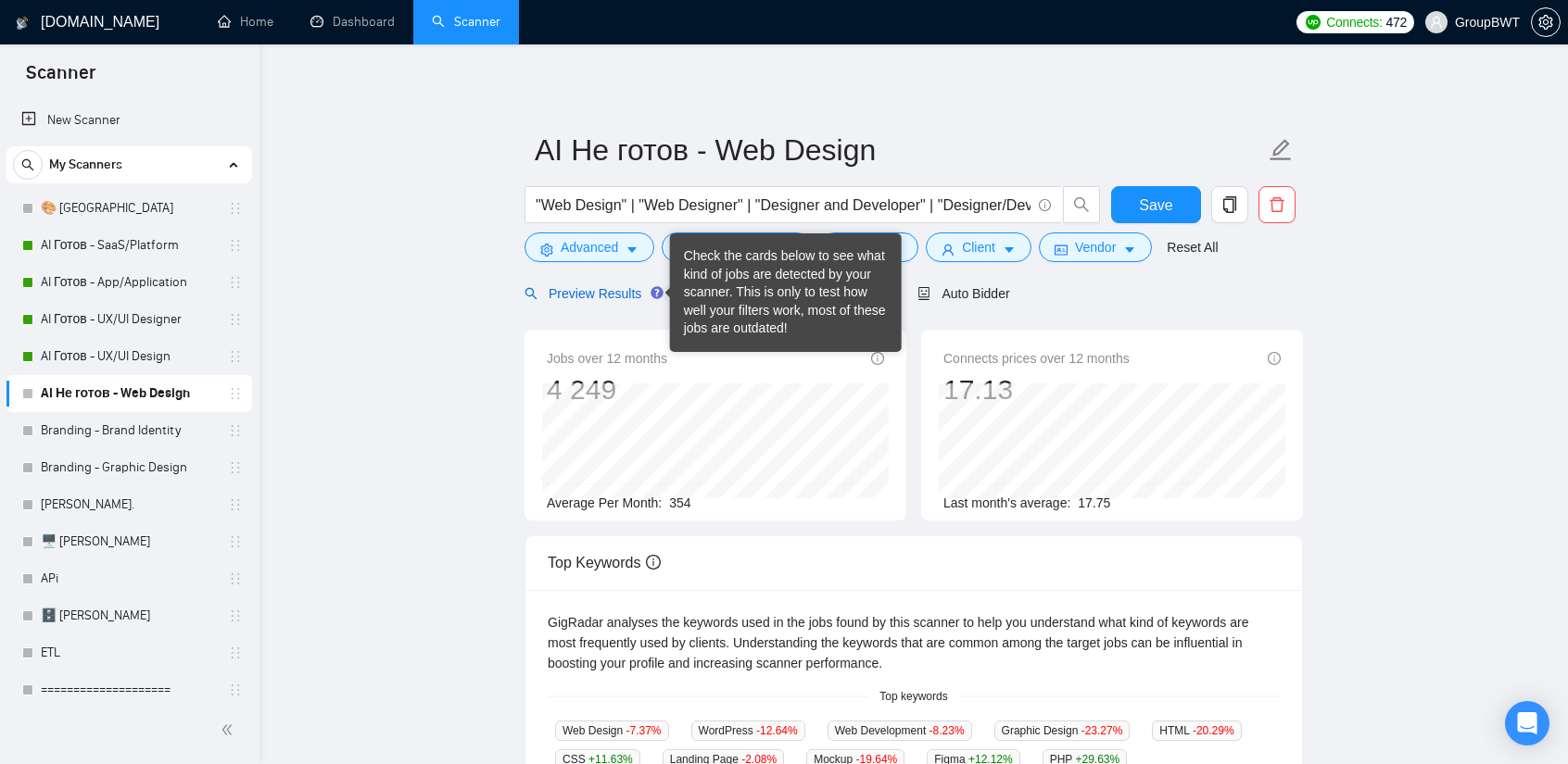
click at [610, 301] on span "Preview Results" at bounding box center [591, 293] width 133 height 14
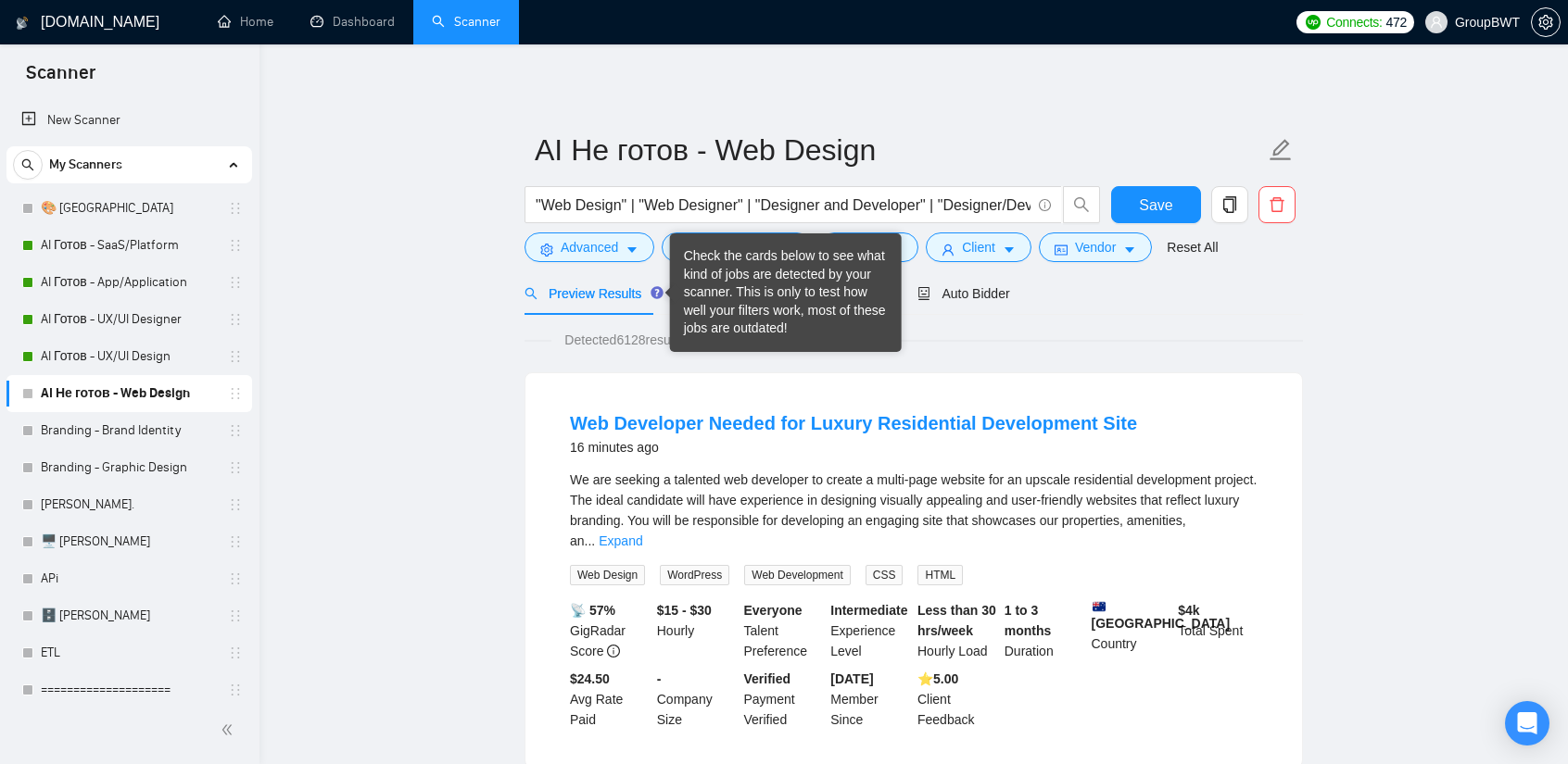
click at [725, 285] on div "Check the cards below to see what kind of jobs are detected by your scanner. Th…" at bounding box center [785, 293] width 204 height 91
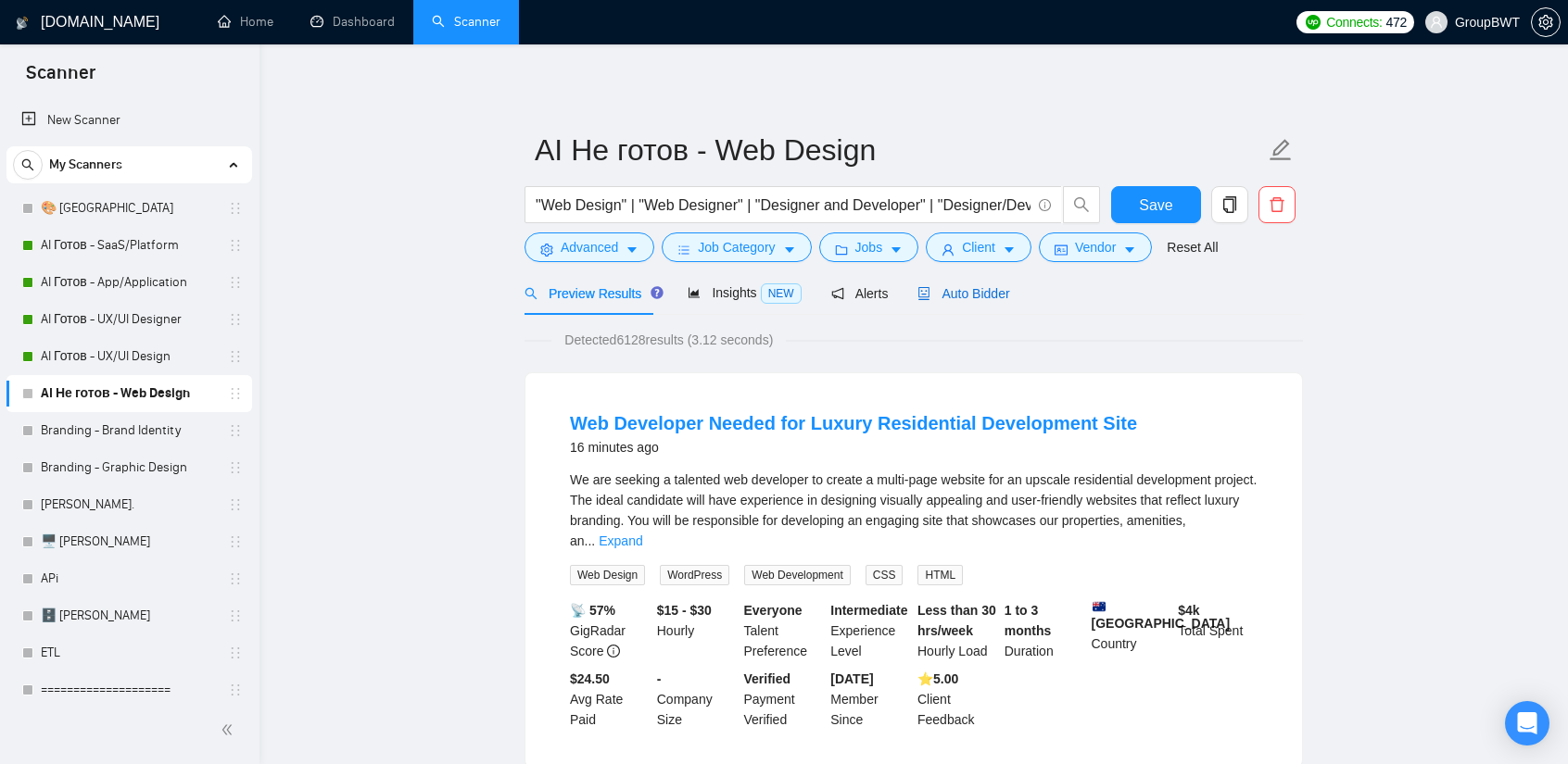
click at [963, 294] on span "Auto Bidder" at bounding box center [962, 293] width 92 height 14
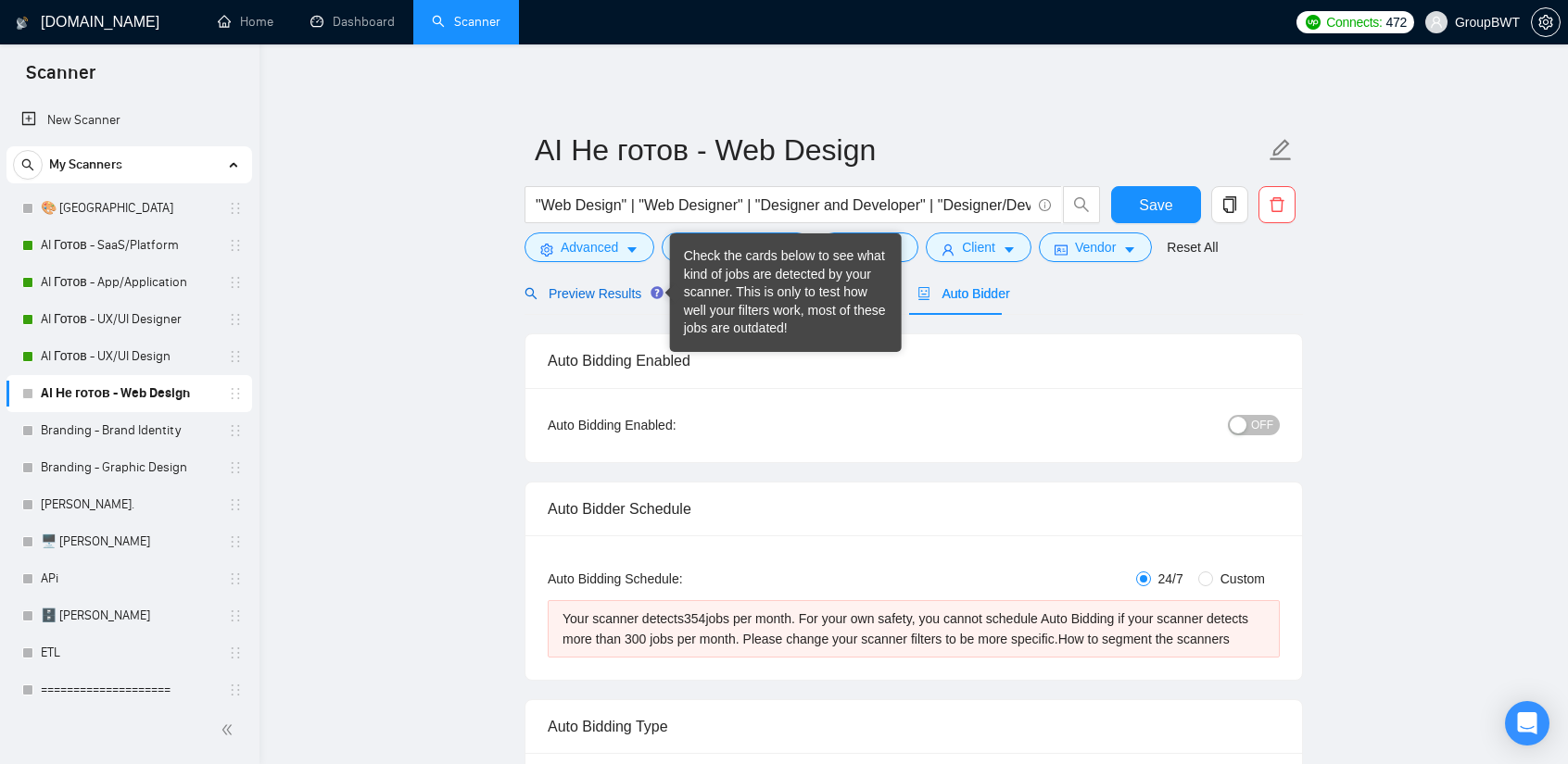
click at [586, 294] on span "Preview Results" at bounding box center [591, 293] width 133 height 14
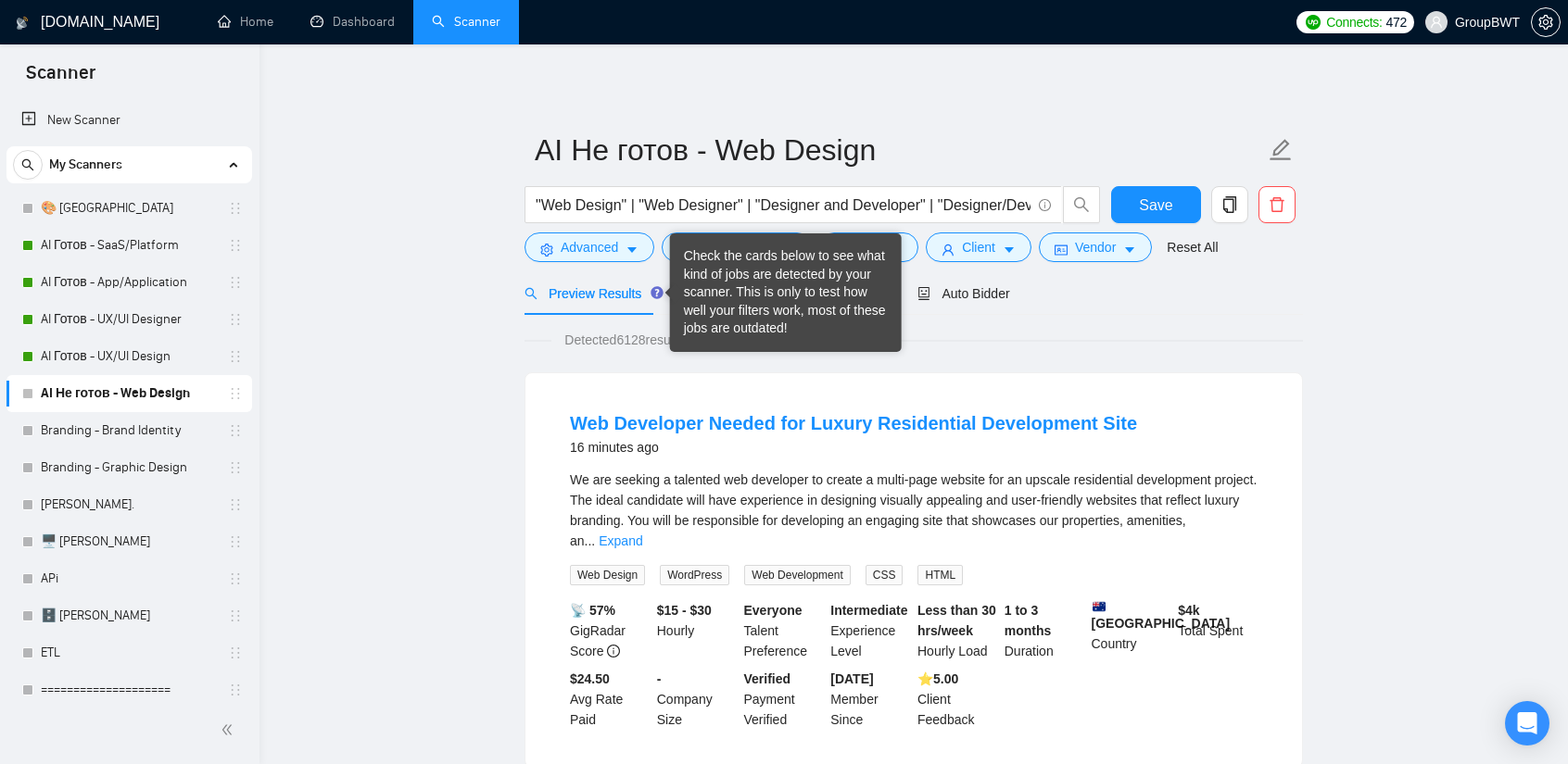
click at [734, 284] on div "Check the cards below to see what kind of jobs are detected by your scanner. Th…" at bounding box center [785, 293] width 204 height 91
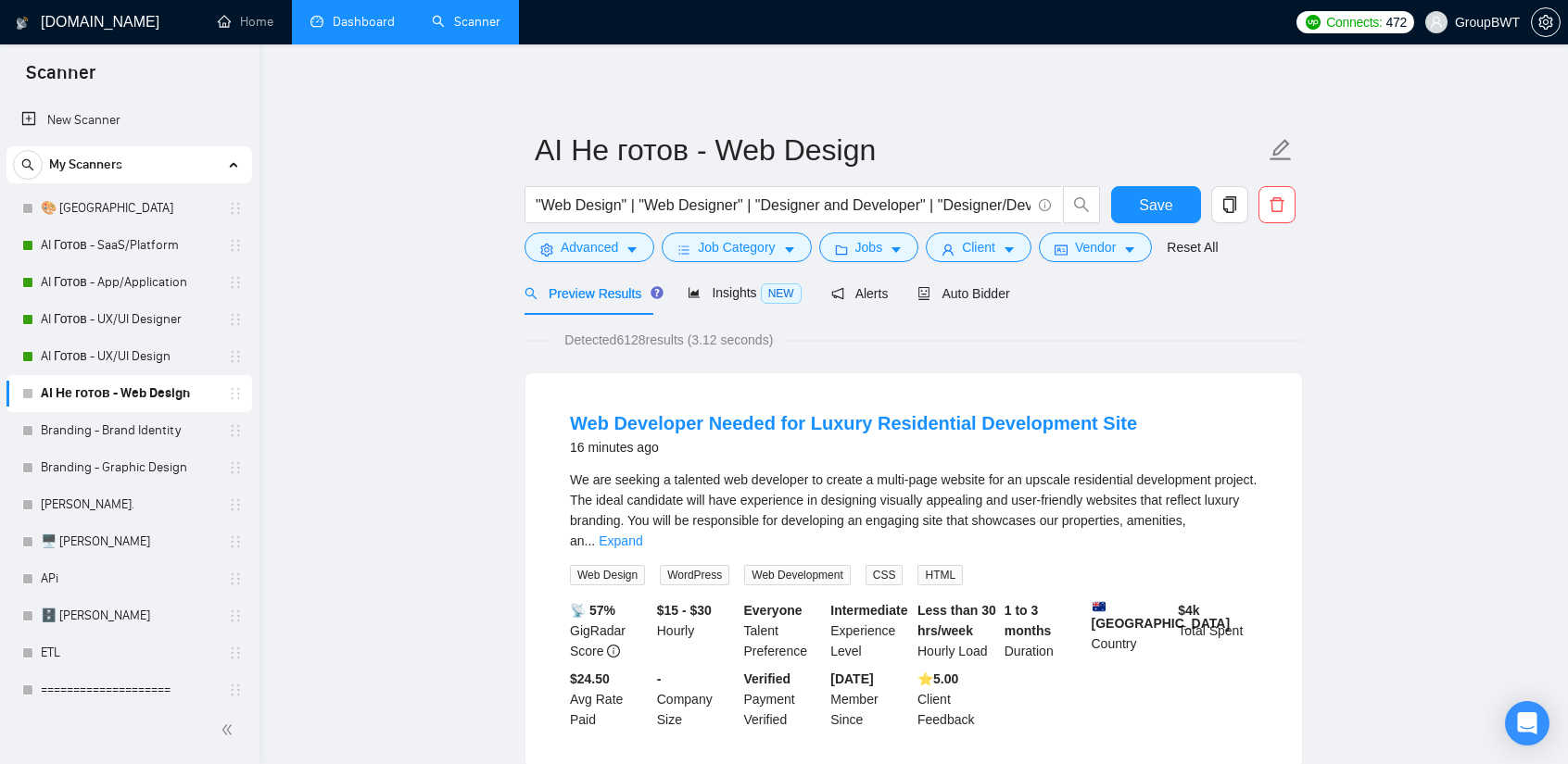
click at [363, 19] on link "Dashboard" at bounding box center [352, 21] width 84 height 15
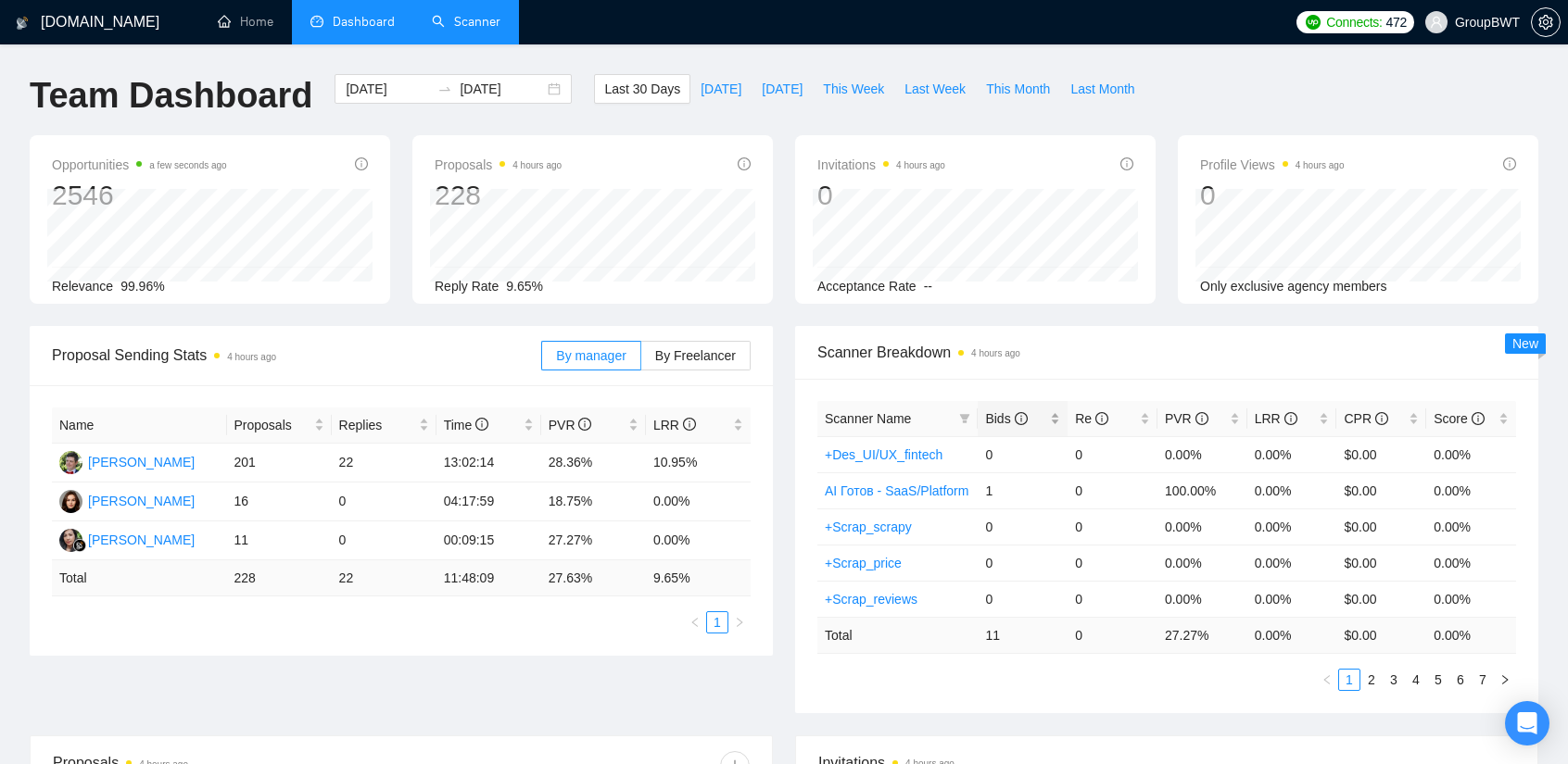
click at [1007, 411] on span "Bids" at bounding box center [1005, 418] width 42 height 14
click at [1010, 421] on span "Bids" at bounding box center [1005, 418] width 42 height 14
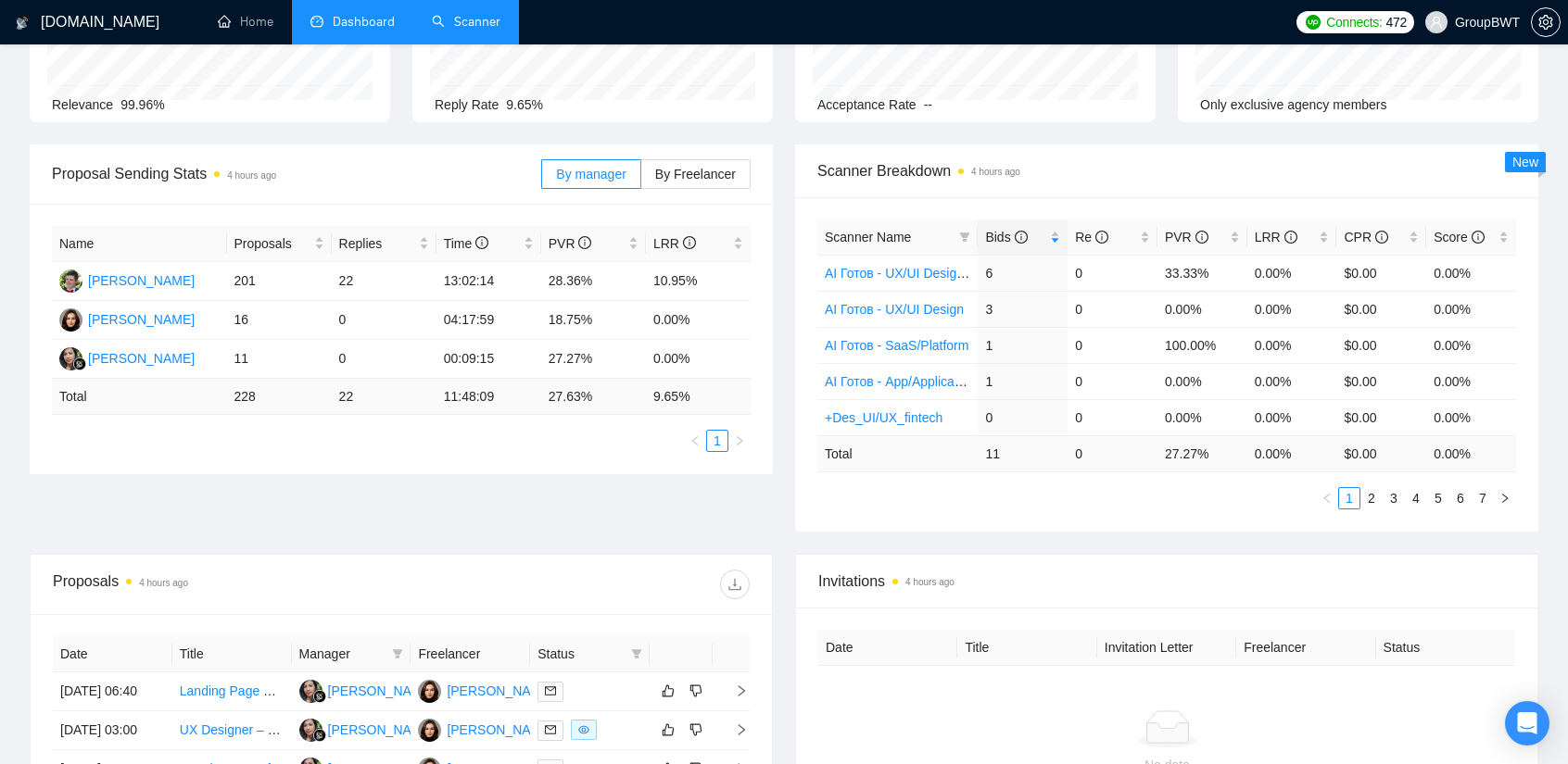
scroll to position [185, 0]
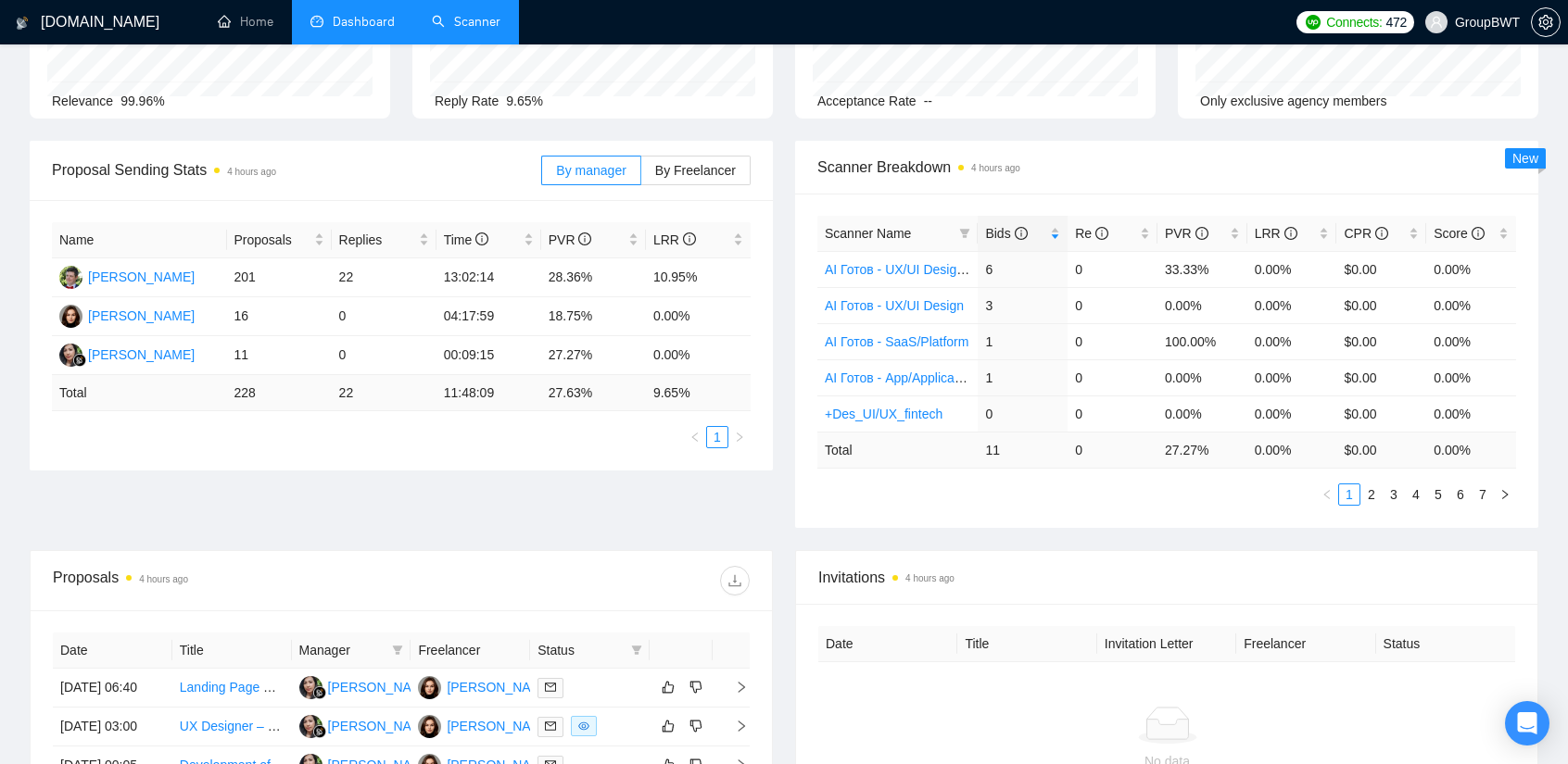
click at [127, 468] on div "Name Proposals Replies Time PVR LRR [PERSON_NAME] 201 22 13:02:14 28.36% 10.95%…" at bounding box center [401, 335] width 743 height 270
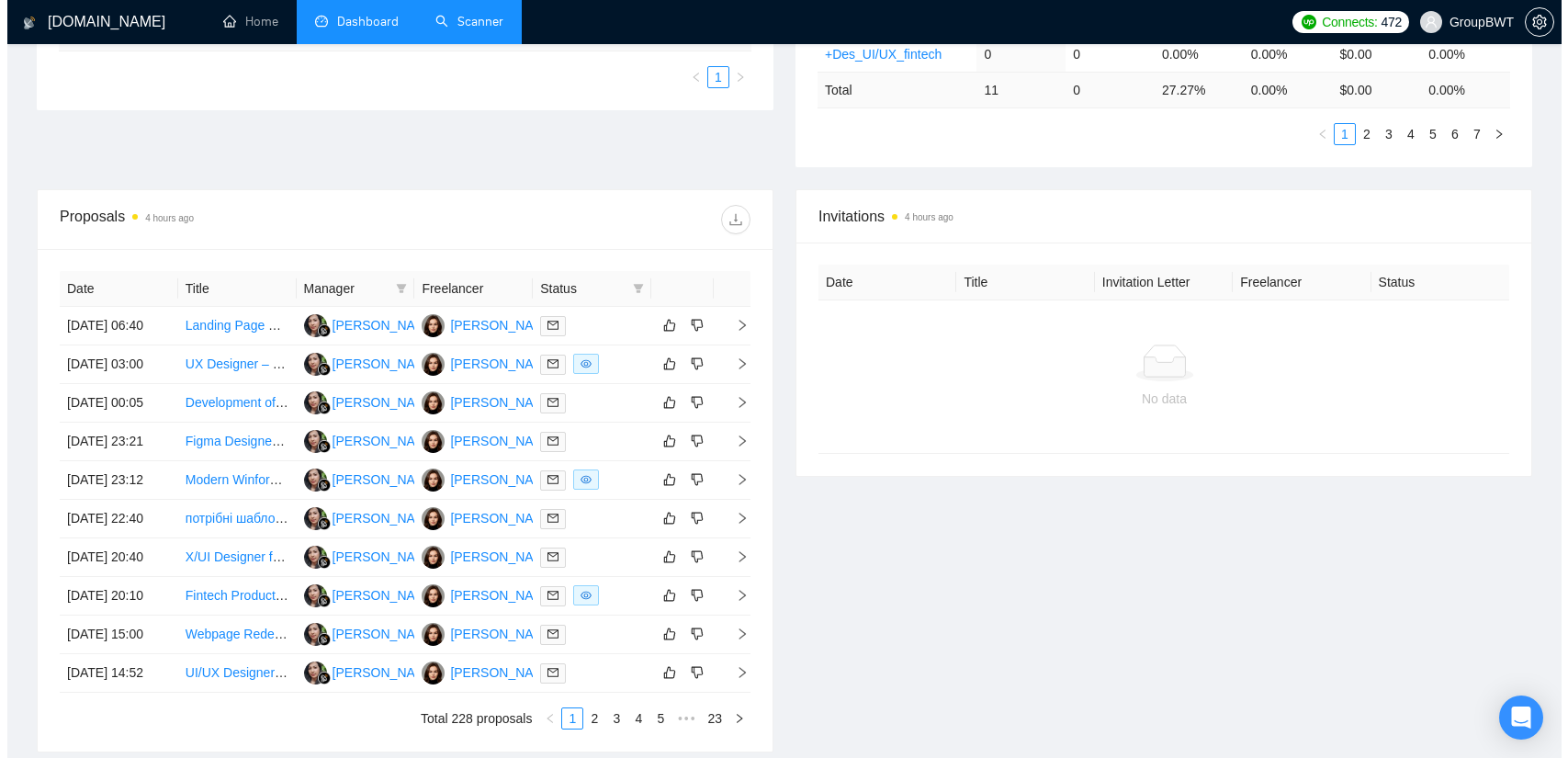
scroll to position [551, 0]
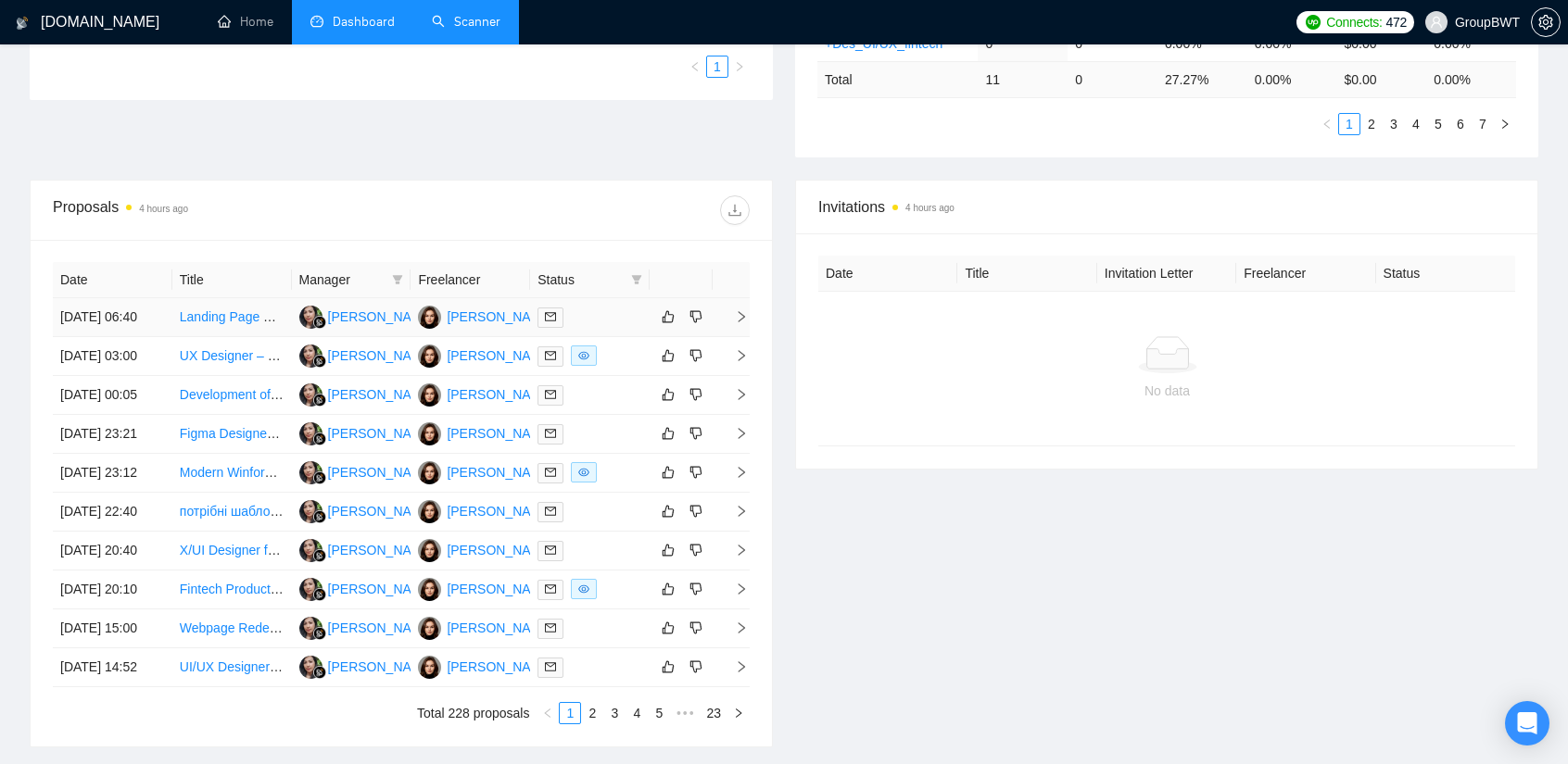
click at [587, 327] on div at bounding box center [589, 317] width 104 height 21
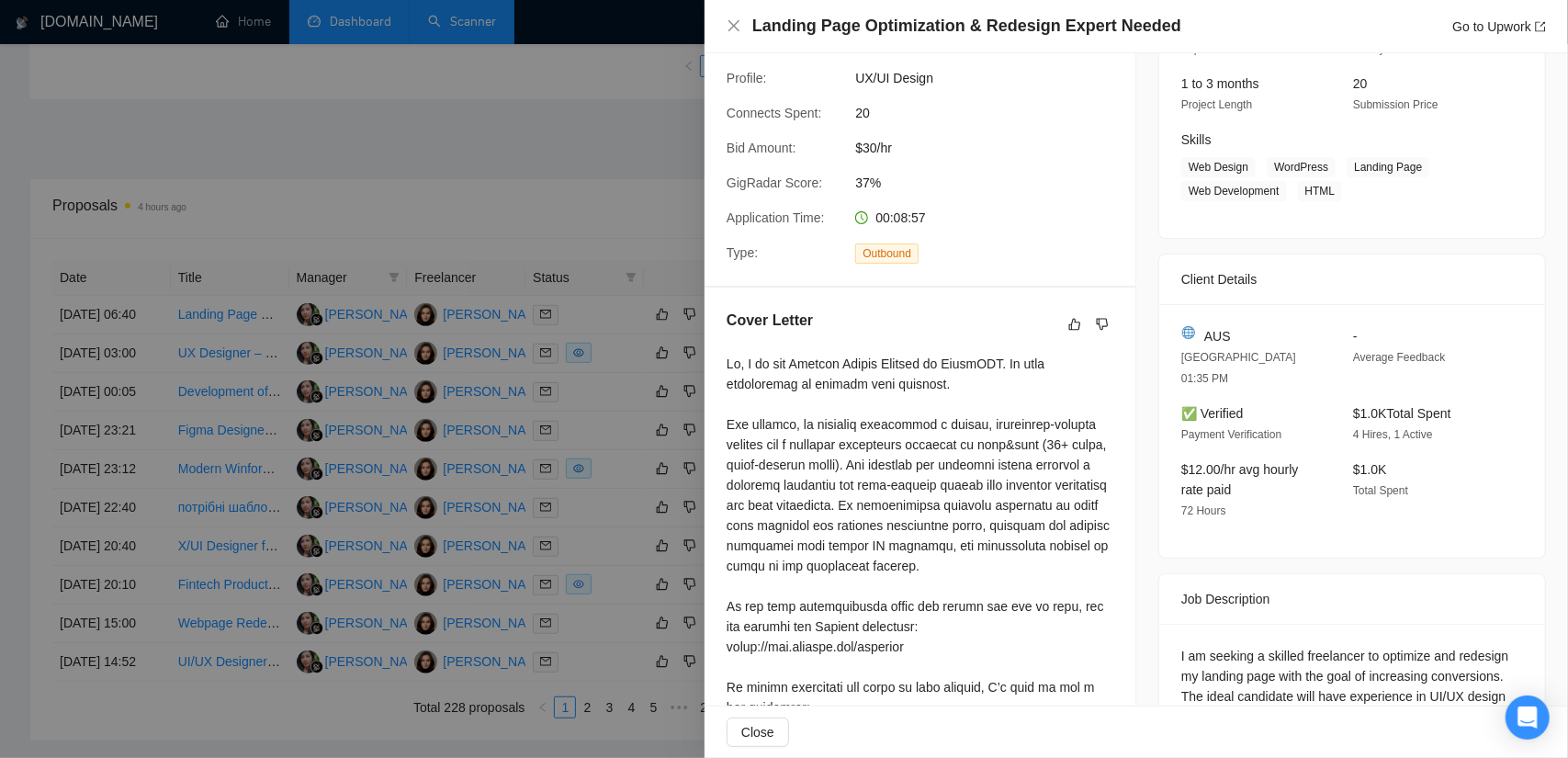
scroll to position [173, 0]
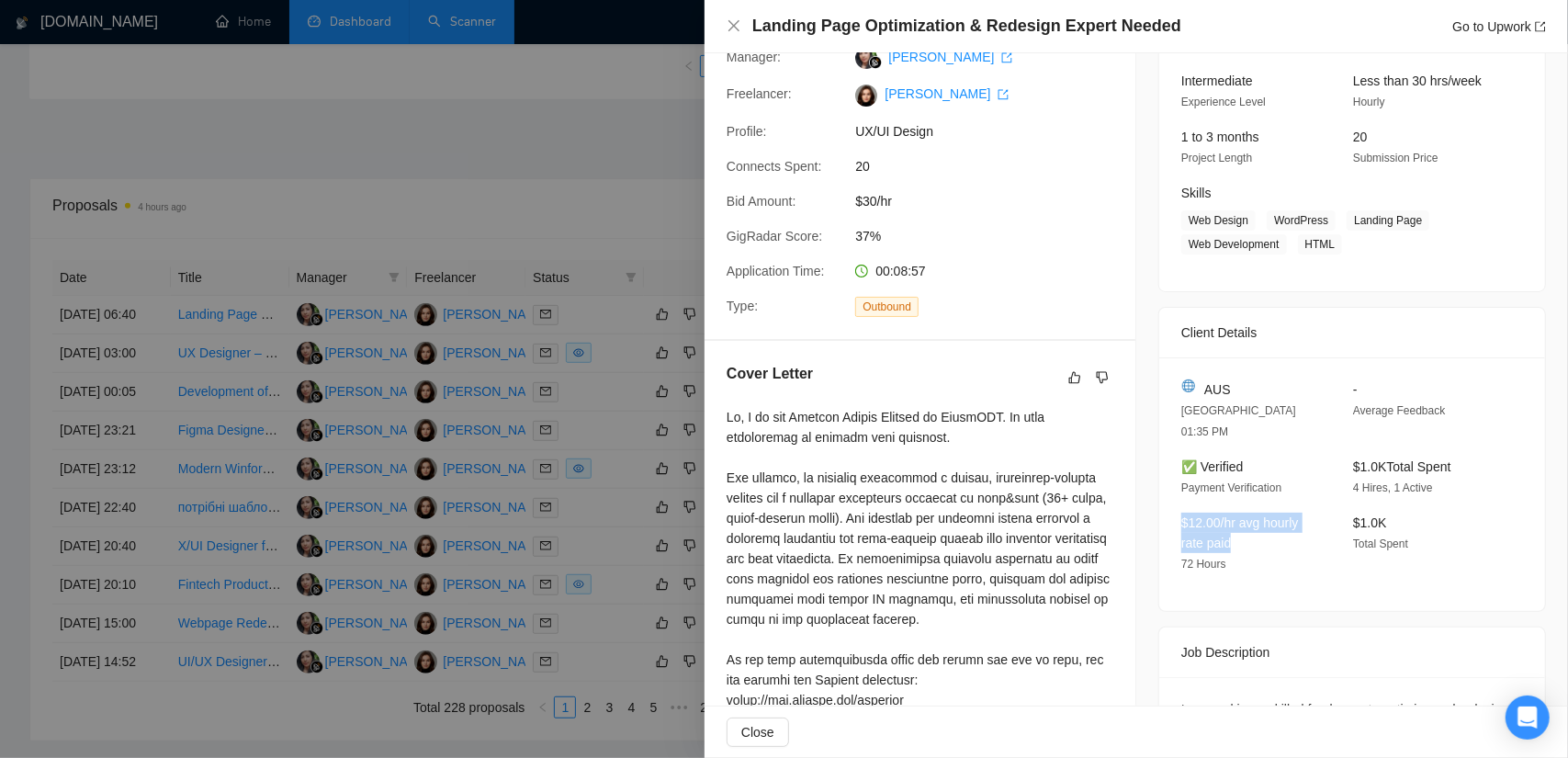
drag, startPoint x: 1170, startPoint y: 500, endPoint x: 1286, endPoint y: 521, distance: 117.9
click at [1286, 521] on div "$12.00/hr avg hourly rate paid 72 Hours" at bounding box center [1253, 543] width 157 height 61
click at [1274, 516] on div "$12.00/hr avg hourly rate paid 72 Hours" at bounding box center [1253, 543] width 157 height 61
click at [1268, 516] on span "$12.00/hr avg hourly rate paid" at bounding box center [1239, 533] width 118 height 34
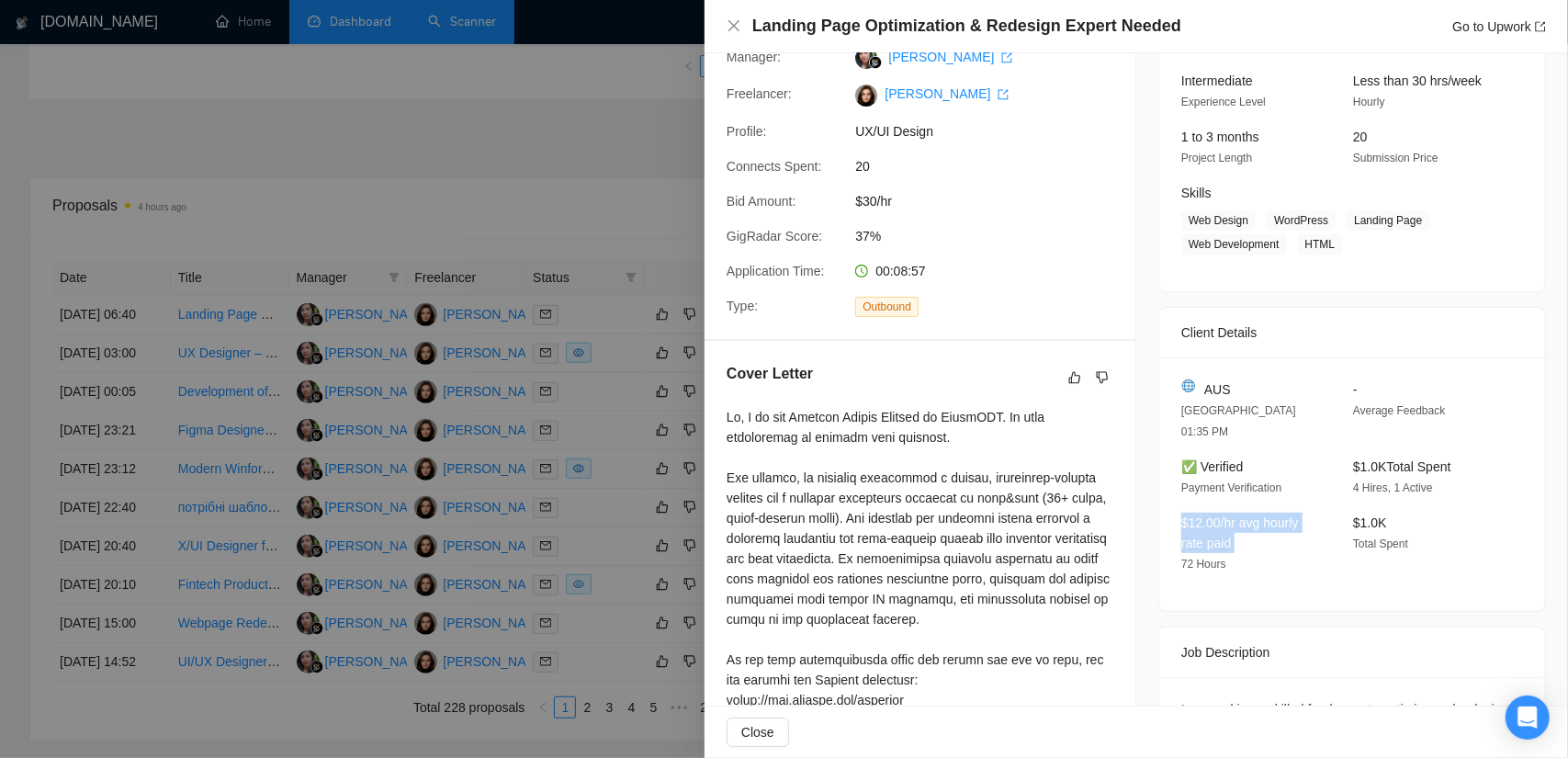
click at [1268, 516] on span "$12.00/hr avg hourly rate paid" at bounding box center [1239, 533] width 118 height 34
click at [1267, 531] on div "$12.00/hr avg hourly rate paid 72 Hours" at bounding box center [1253, 543] width 157 height 61
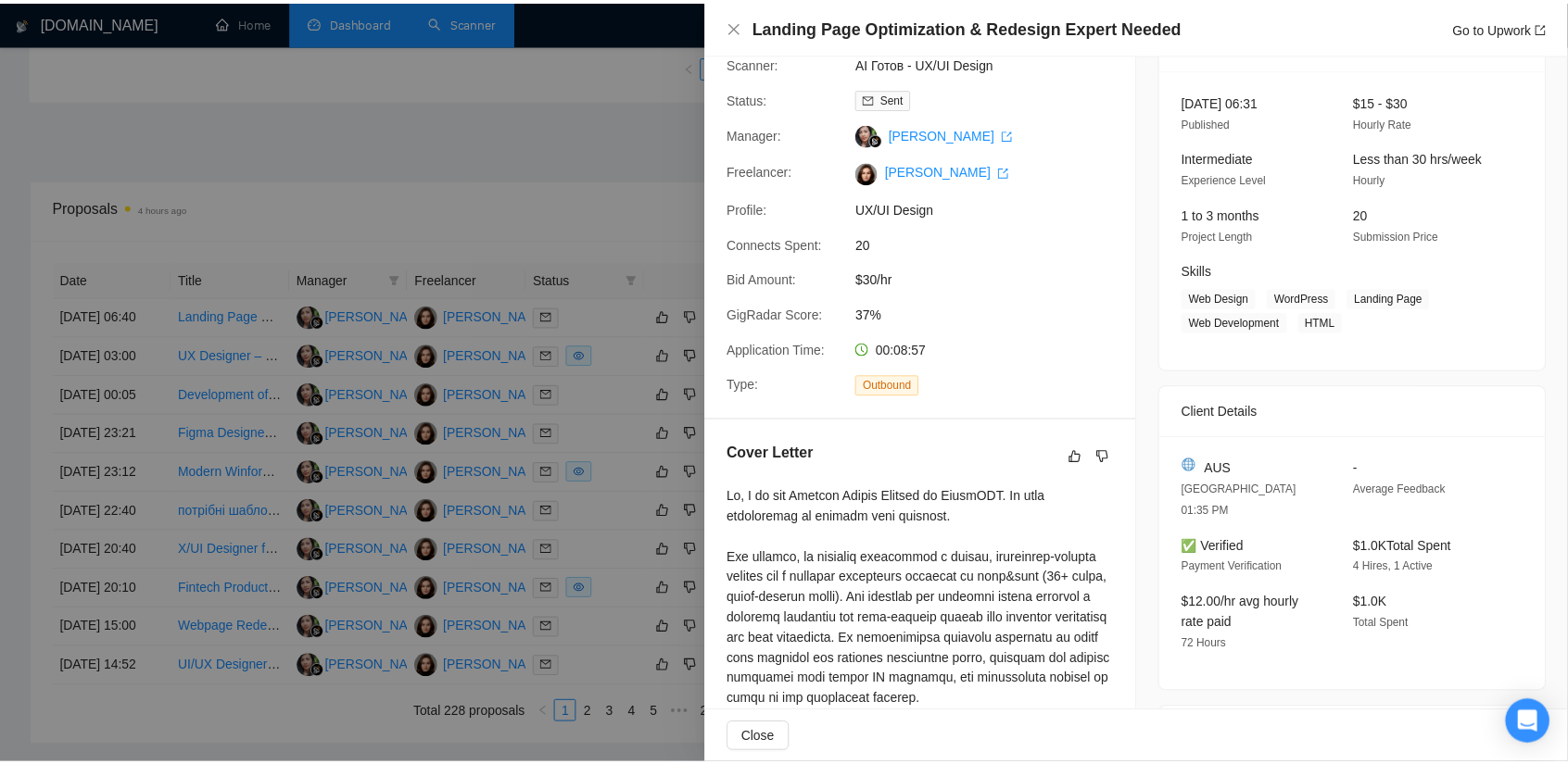
scroll to position [93, 0]
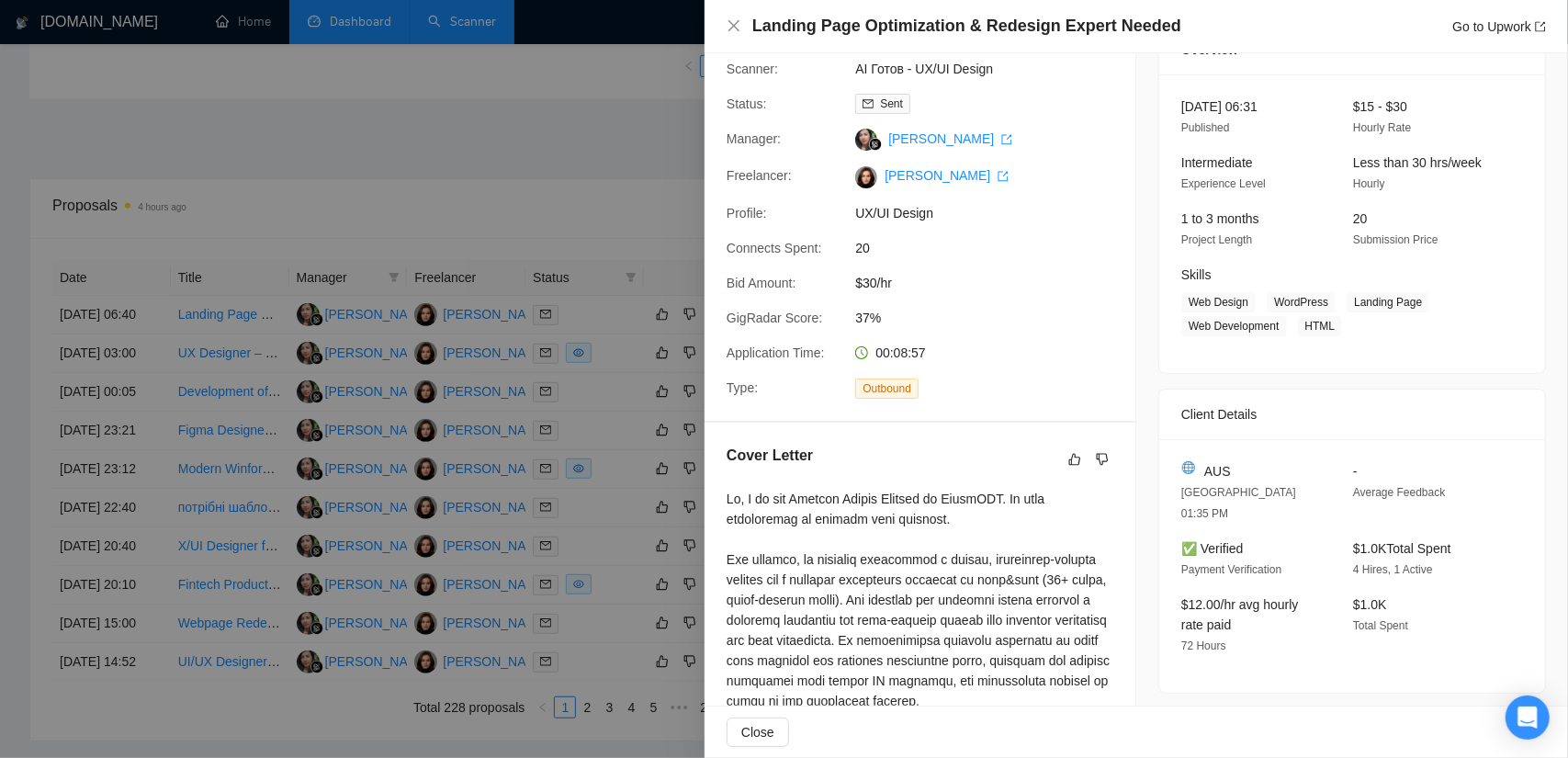
click at [482, 207] on div at bounding box center [784, 379] width 1568 height 758
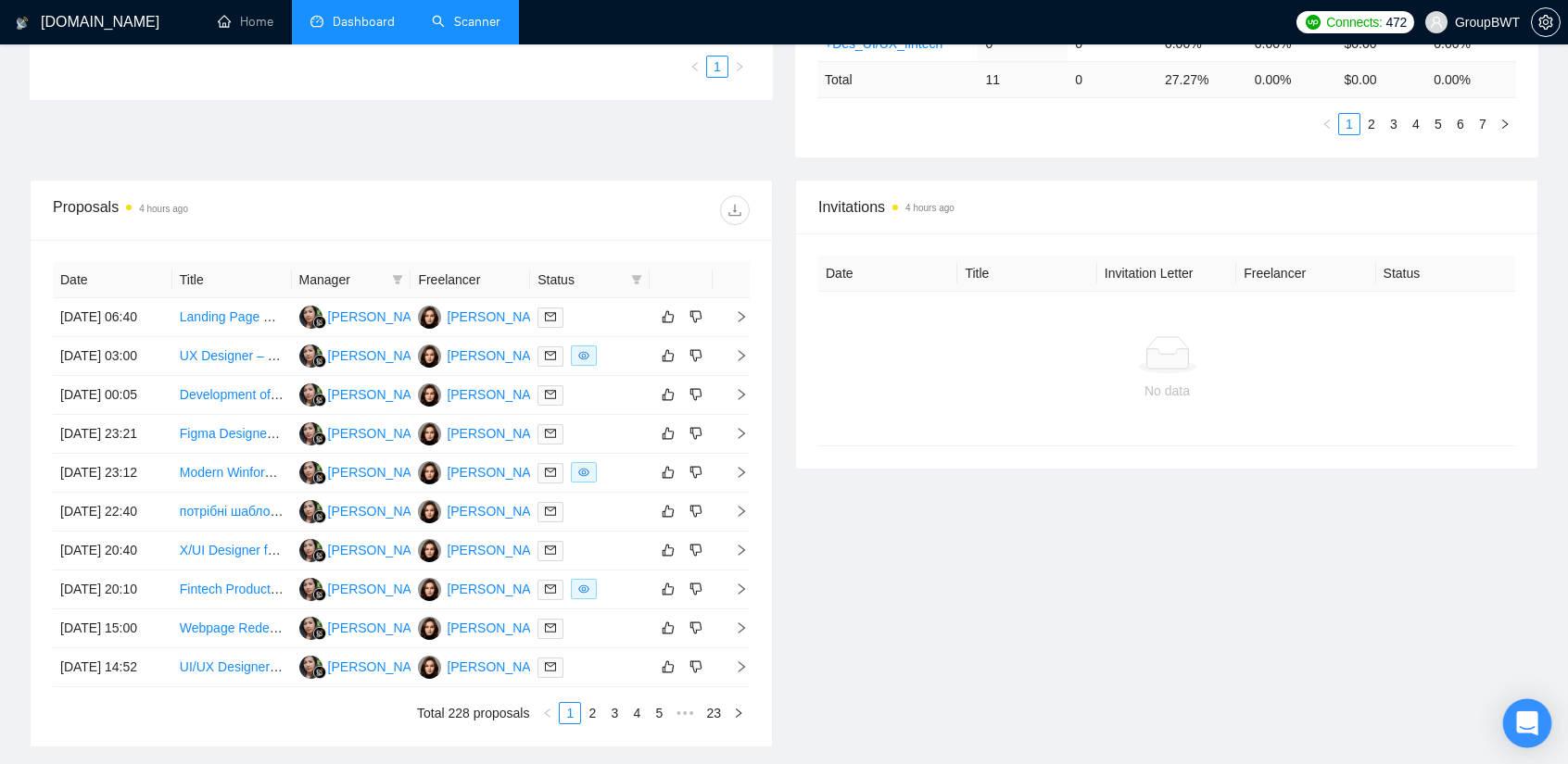
click at [1516, 727] on div "Open Intercom Messenger" at bounding box center [1527, 723] width 49 height 49
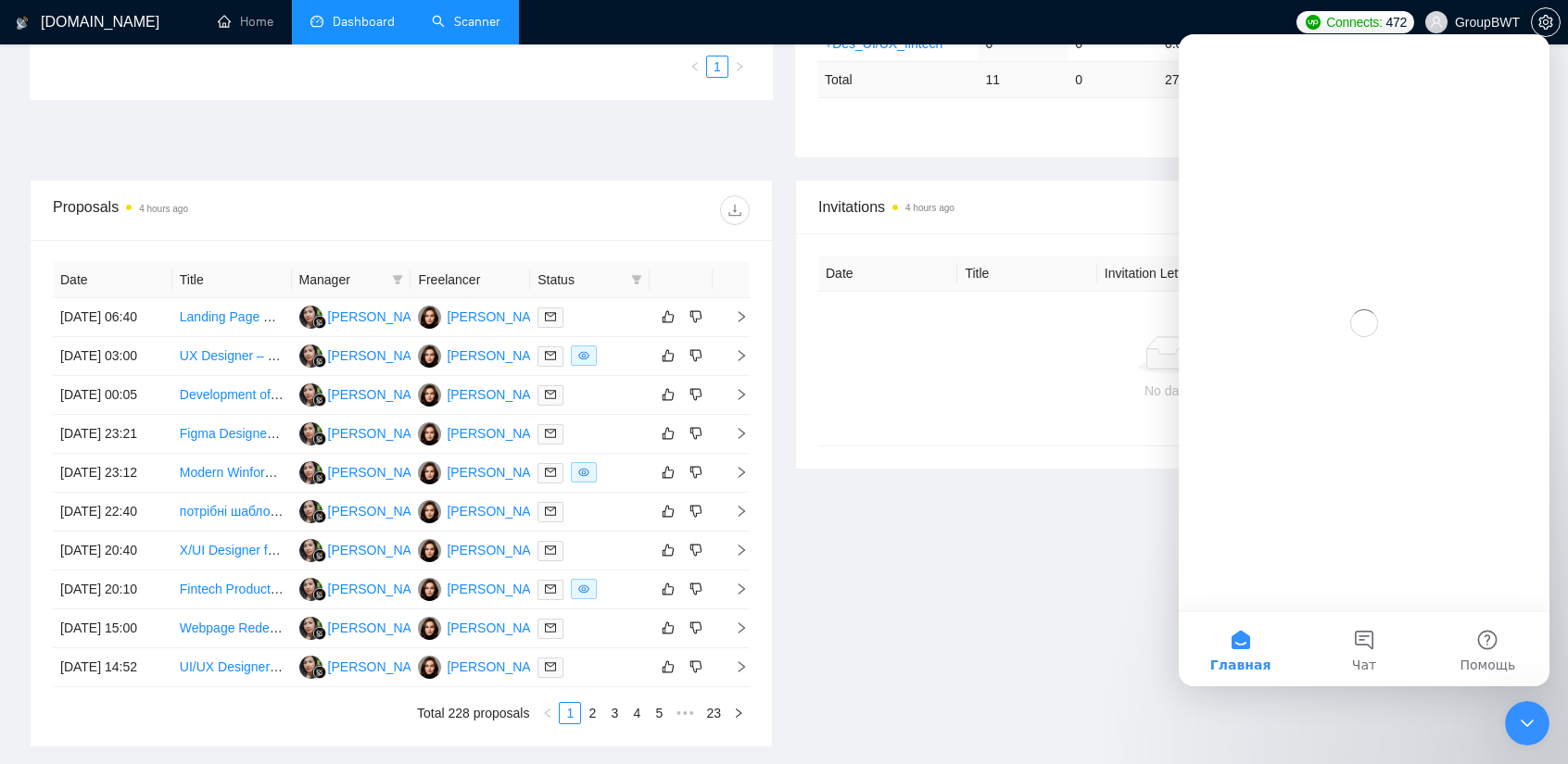
scroll to position [0, 0]
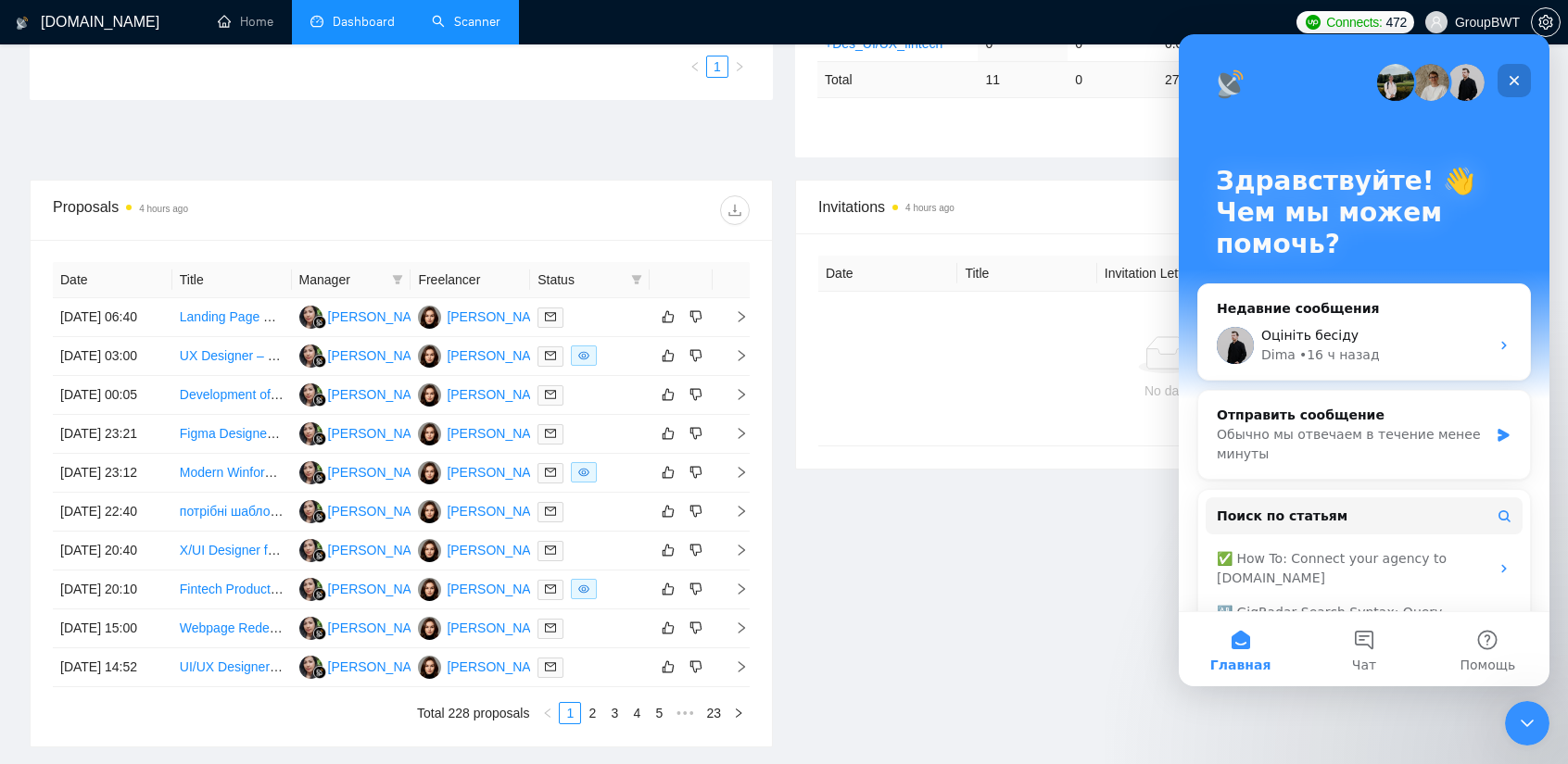
click at [1514, 87] on icon "Закрыть" at bounding box center [1513, 80] width 14 height 14
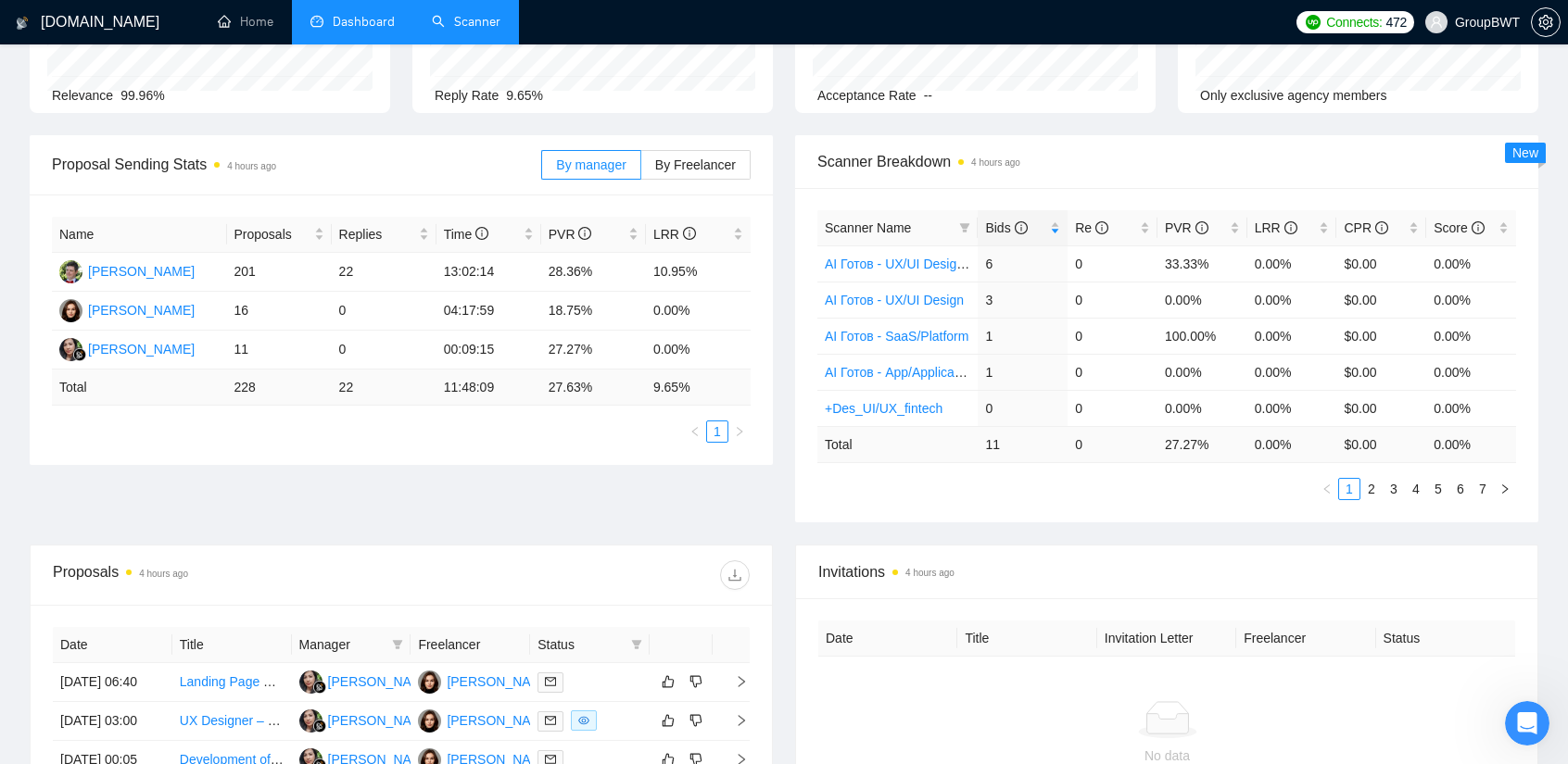
scroll to position [185, 0]
